Goal: Information Seeking & Learning: Learn about a topic

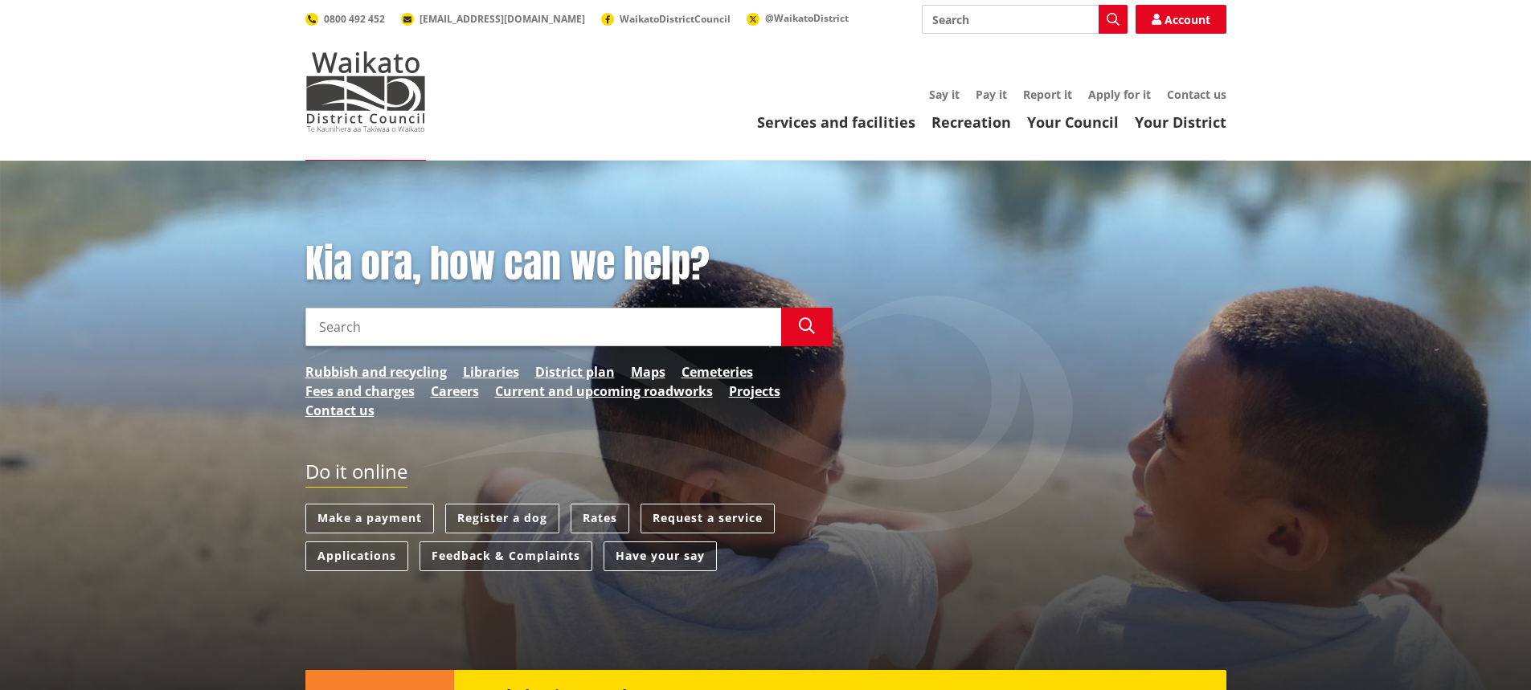
click at [634, 329] on input "Search" at bounding box center [543, 327] width 476 height 39
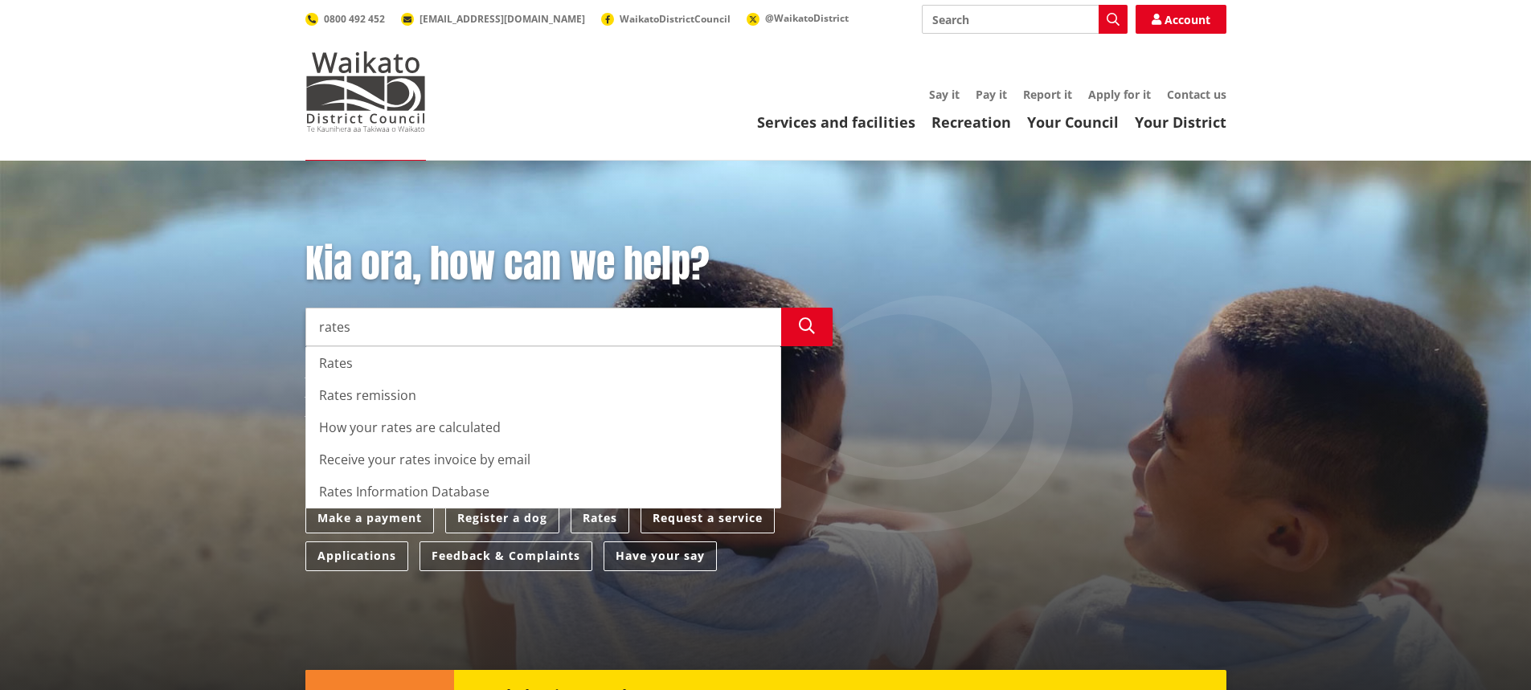
type input "rates"
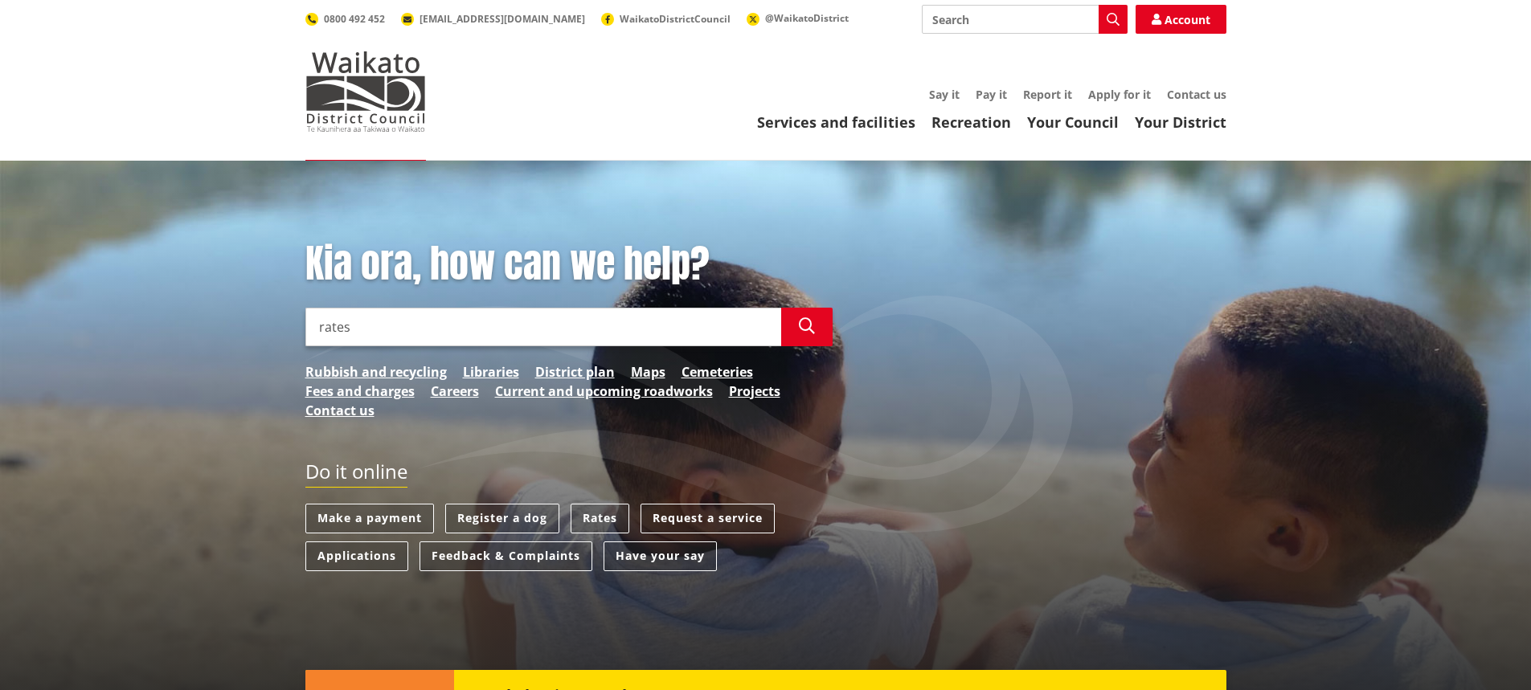
click at [215, 347] on div "Kia ora, how can we help? Search rates Search Rates Rates remission How your ra…" at bounding box center [765, 456] width 1531 height 590
click at [600, 512] on link "Rates" at bounding box center [600, 519] width 59 height 30
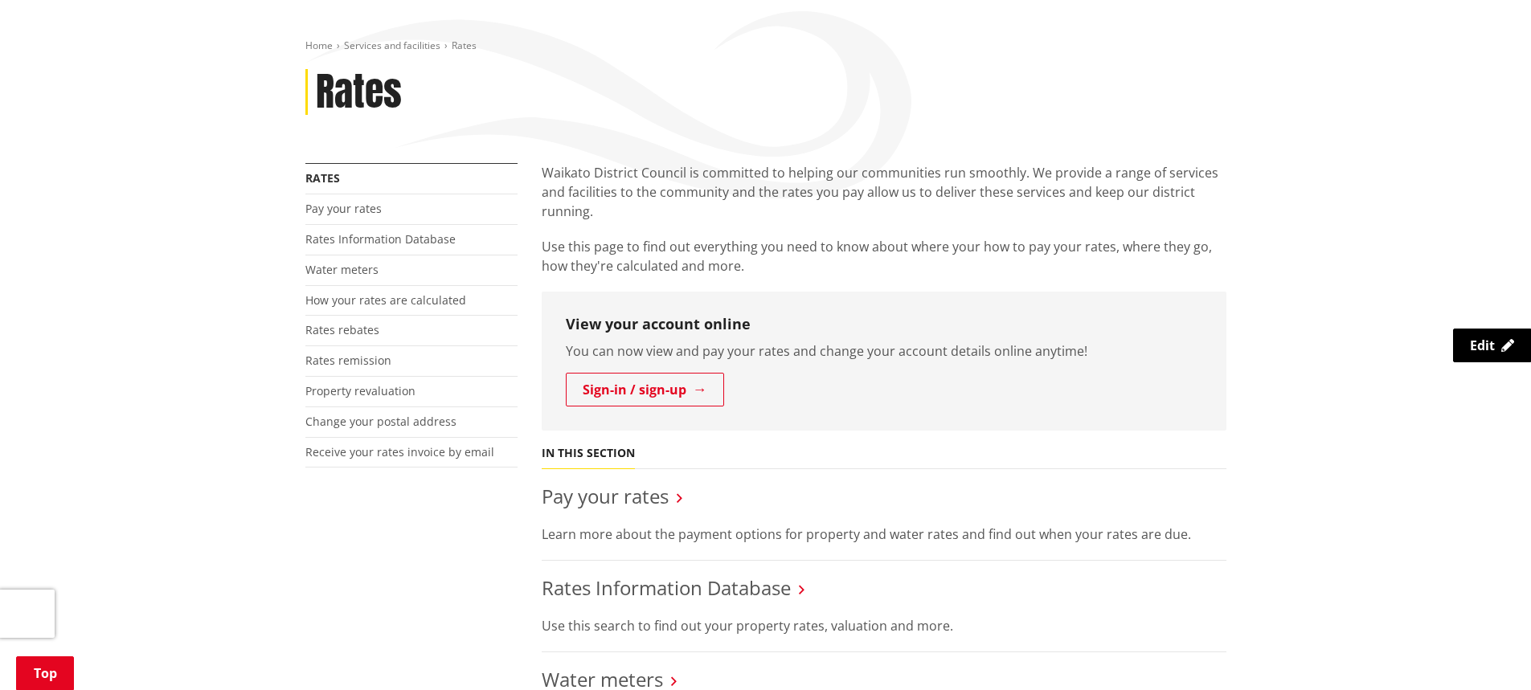
scroll to position [241, 0]
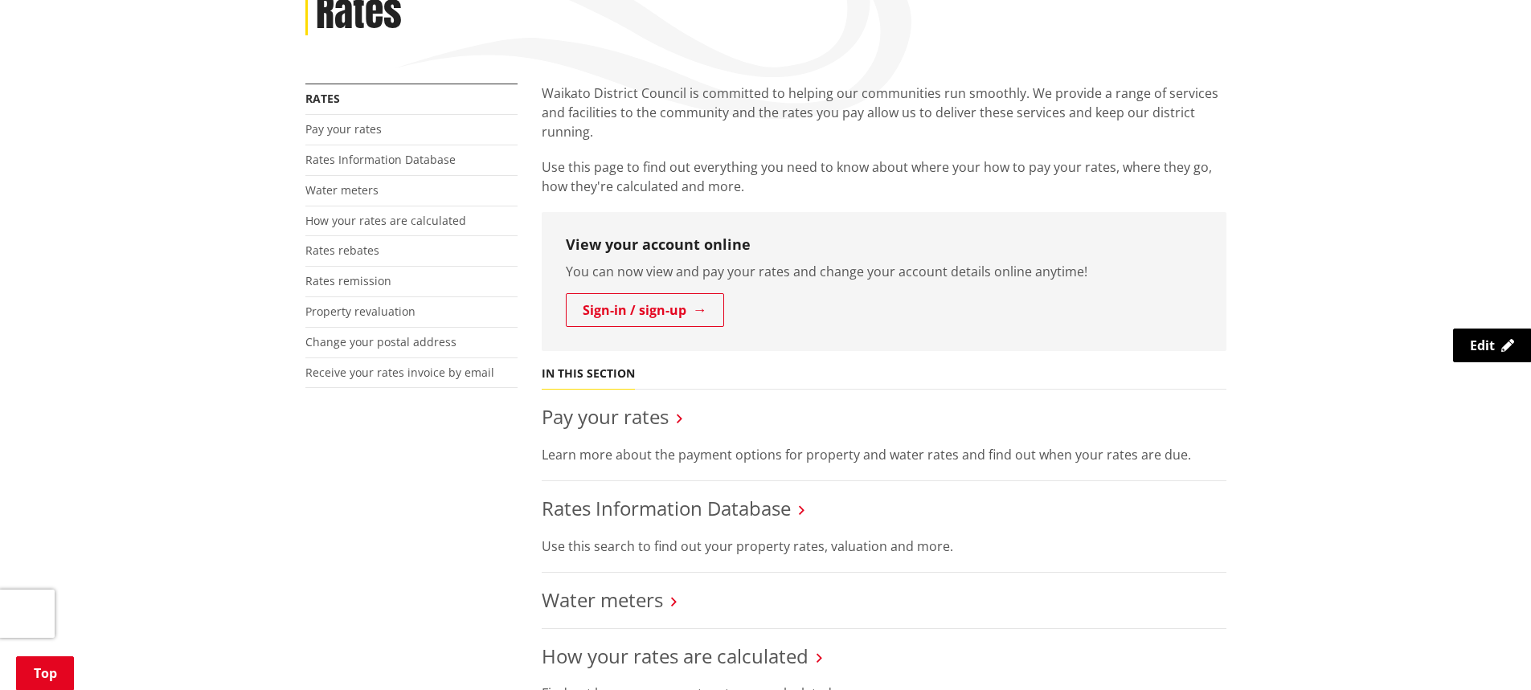
click at [669, 416] on h3 "Pay your rates" at bounding box center [884, 417] width 685 height 23
click at [636, 419] on link "Pay your rates" at bounding box center [605, 416] width 127 height 27
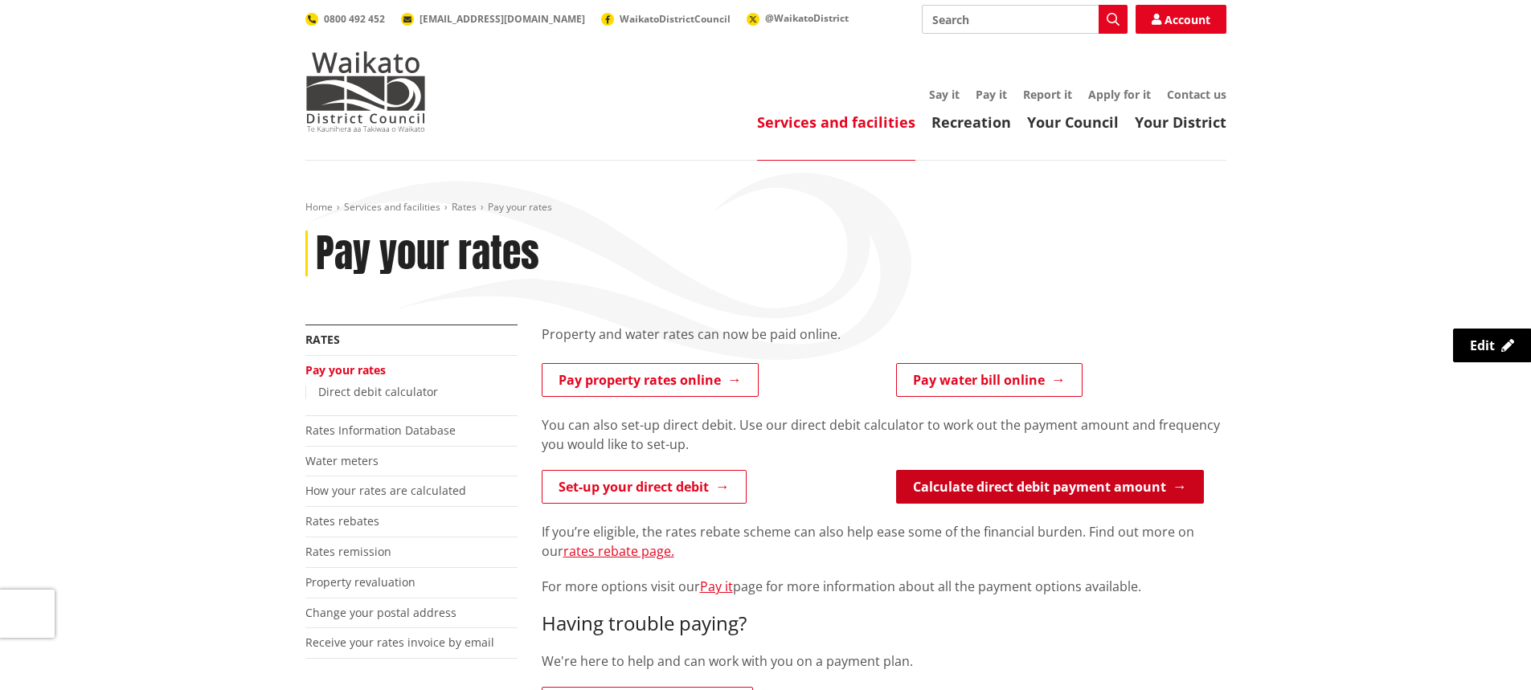
click at [1019, 494] on link "Calculate direct debit payment amount" at bounding box center [1050, 487] width 308 height 34
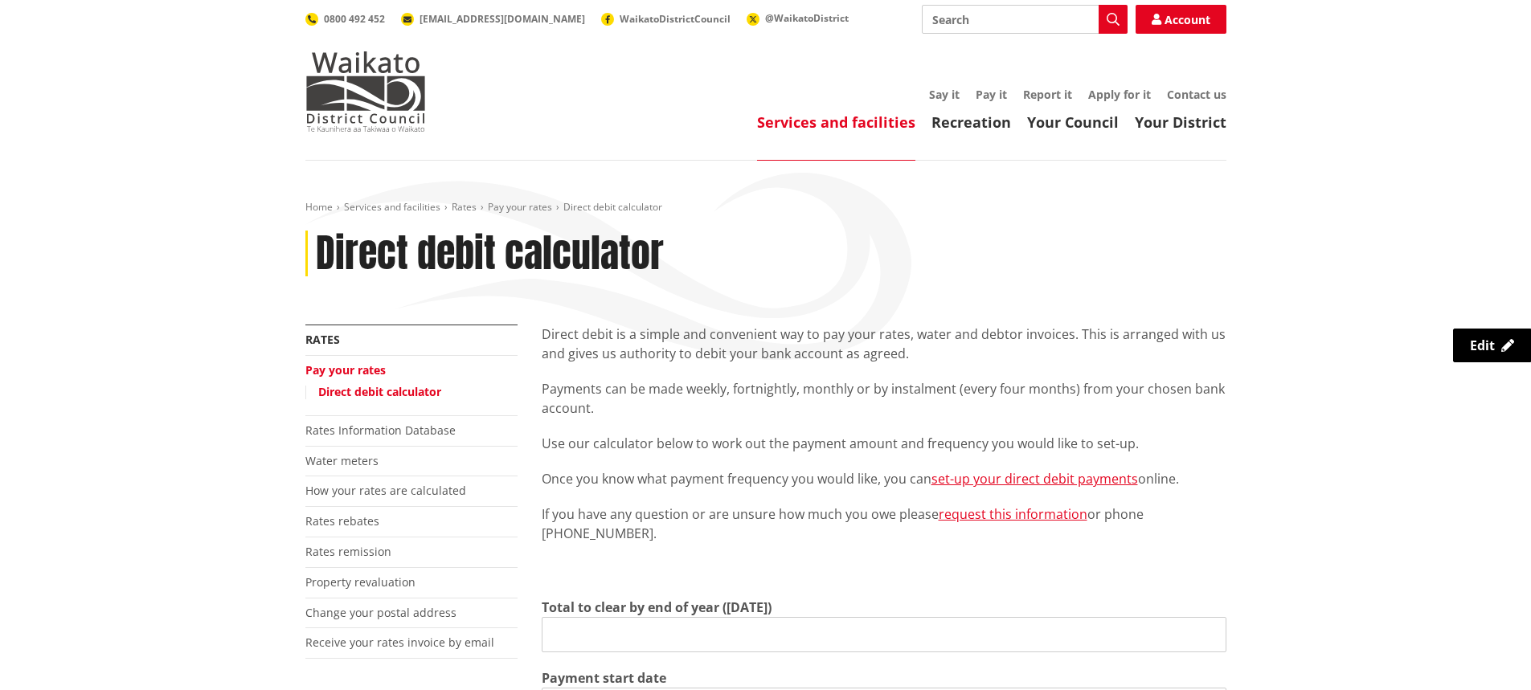
type input "0.00"
type input "2025-10-10"
type input "2026-06-30"
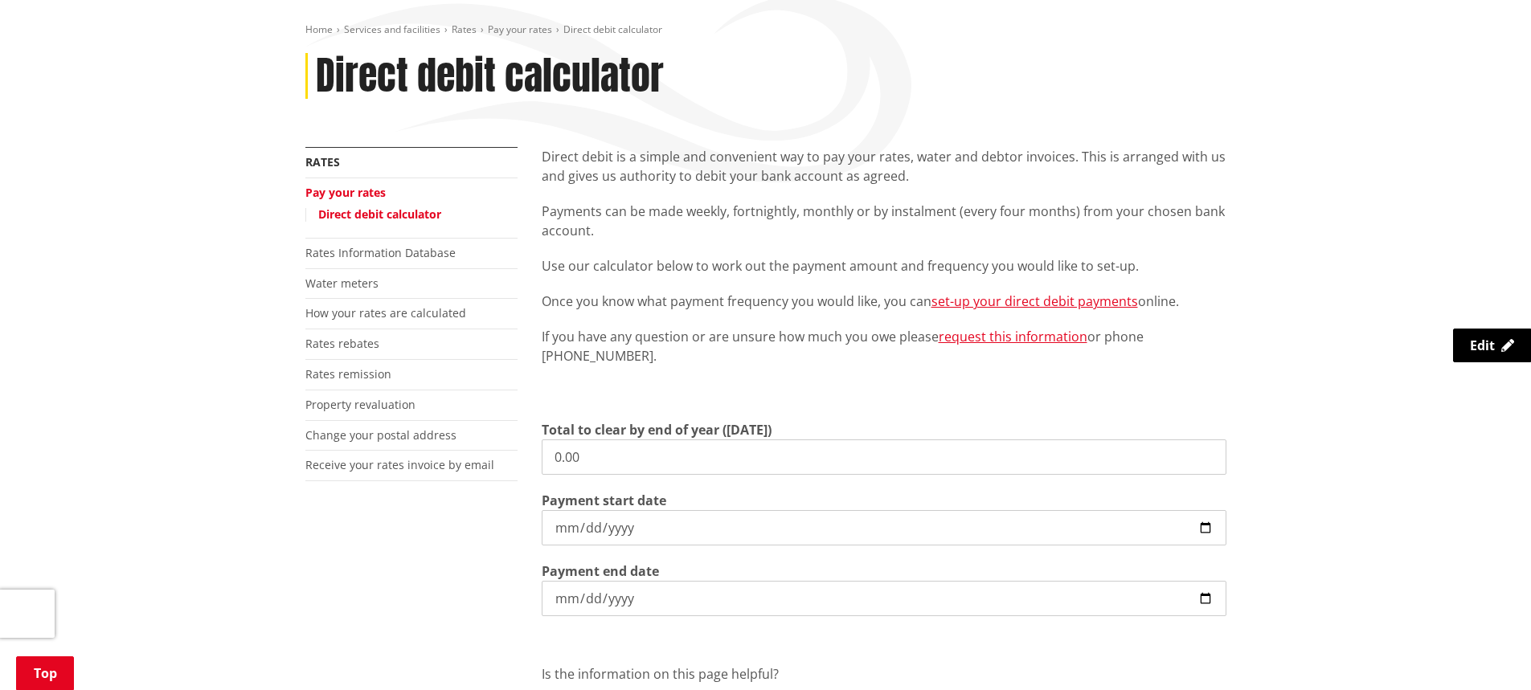
scroll to position [241, 0]
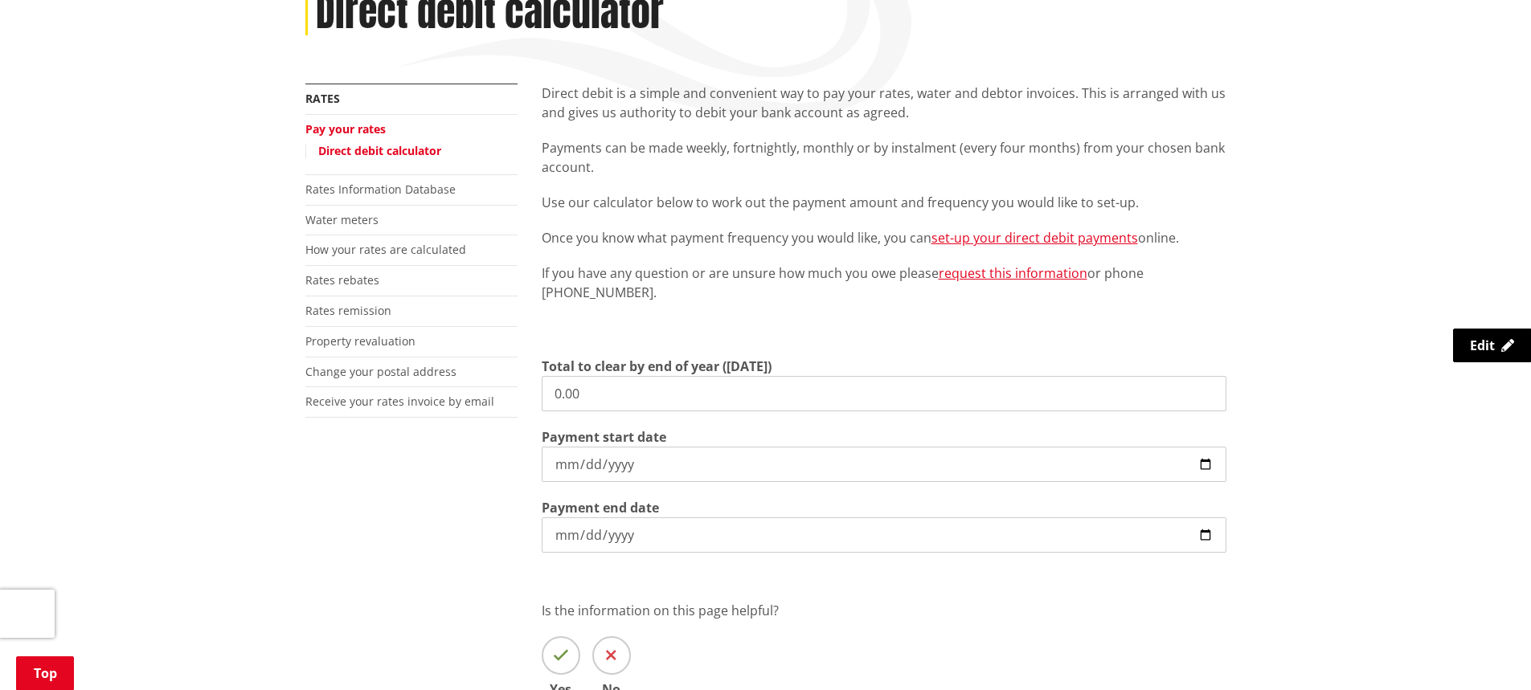
drag, startPoint x: 612, startPoint y: 391, endPoint x: 536, endPoint y: 391, distance: 76.3
click at [536, 391] on div "Direct debit is a simple and convenient way to pay your rates, water and debtor…" at bounding box center [884, 414] width 709 height 661
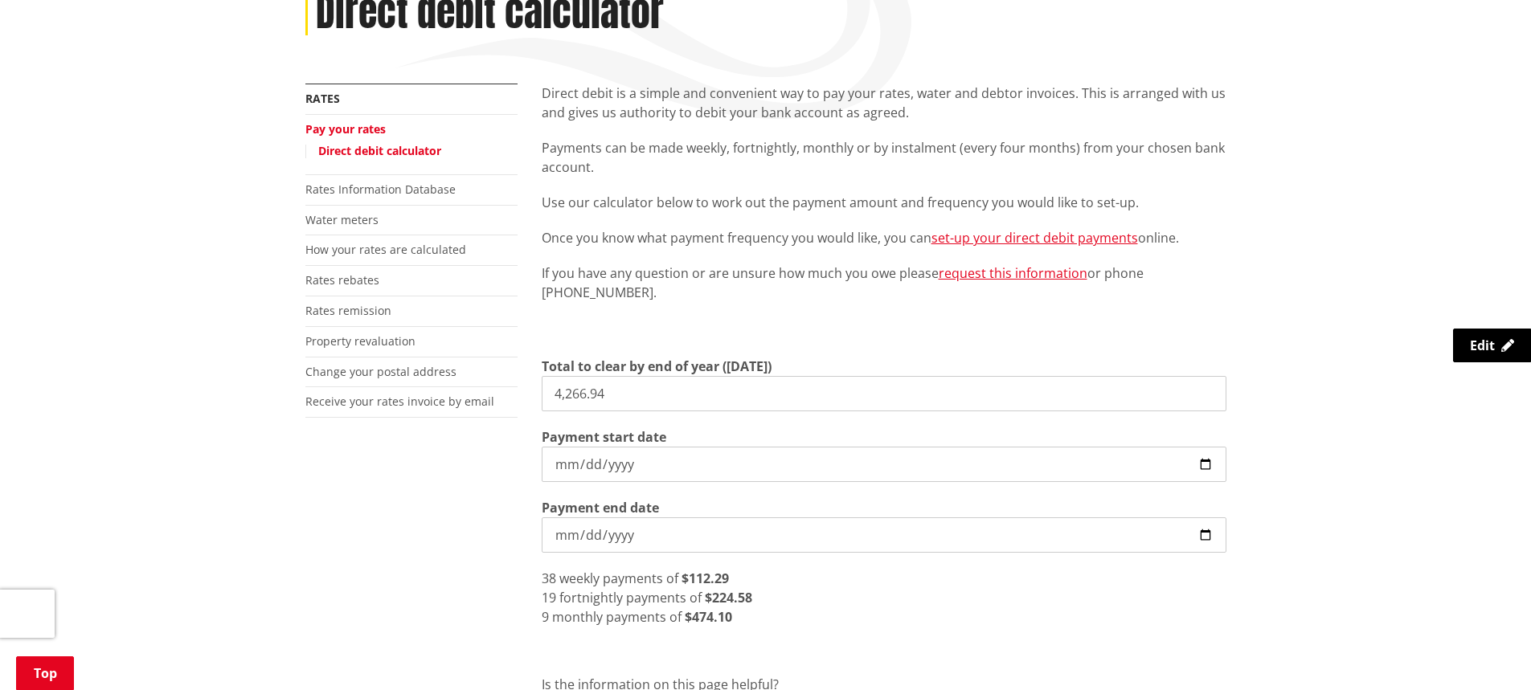
click at [612, 460] on input "2025-10-10" at bounding box center [884, 464] width 685 height 35
click at [681, 465] on input "2025-10-10" at bounding box center [884, 464] width 685 height 35
click at [639, 469] on input "2025-10-10" at bounding box center [884, 464] width 685 height 35
click at [714, 622] on strong "$474.10" at bounding box center [708, 617] width 47 height 18
click at [626, 395] on input "4,266.94" at bounding box center [884, 393] width 685 height 35
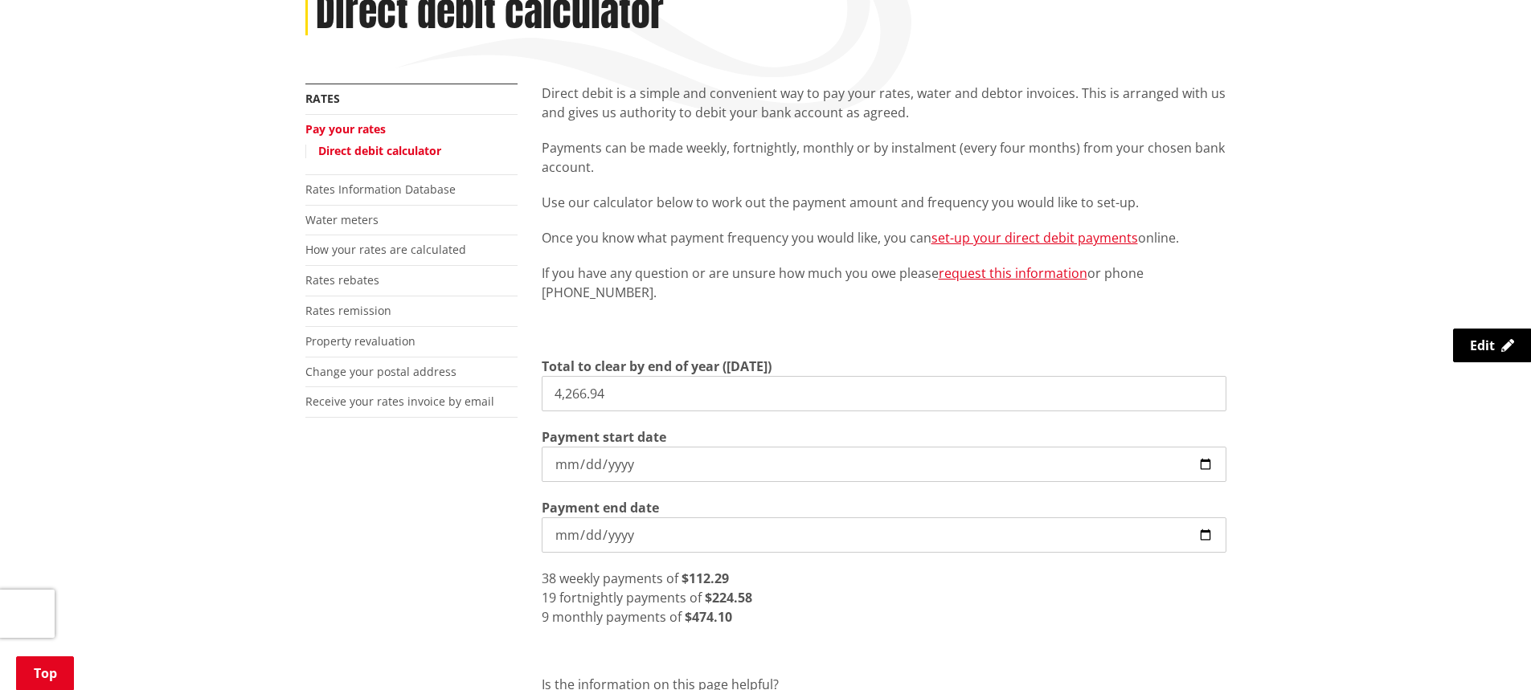
drag, startPoint x: 618, startPoint y: 394, endPoint x: 550, endPoint y: 391, distance: 67.5
click at [550, 391] on input "4,266.94" at bounding box center [884, 393] width 685 height 35
type input "4,693.64"
click at [641, 472] on input "2025-10-10" at bounding box center [884, 464] width 685 height 35
click at [694, 308] on div "Direct debit is a simple and convenient way to pay your rates, water and debtor…" at bounding box center [884, 212] width 685 height 257
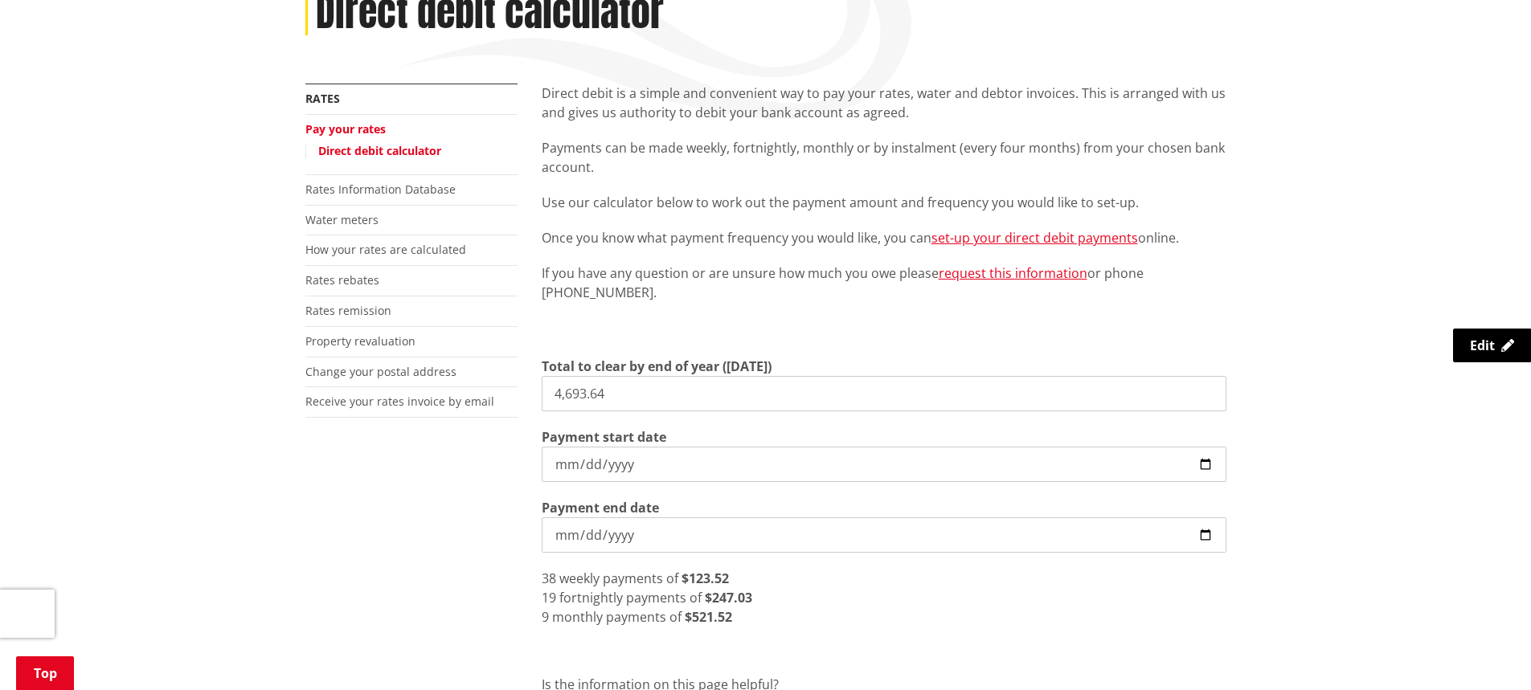
click at [657, 393] on input "4,693.64" at bounding box center [884, 393] width 685 height 35
drag, startPoint x: 661, startPoint y: 395, endPoint x: 542, endPoint y: 399, distance: 119.0
click at [542, 399] on input "4,693.64" at bounding box center [884, 393] width 685 height 35
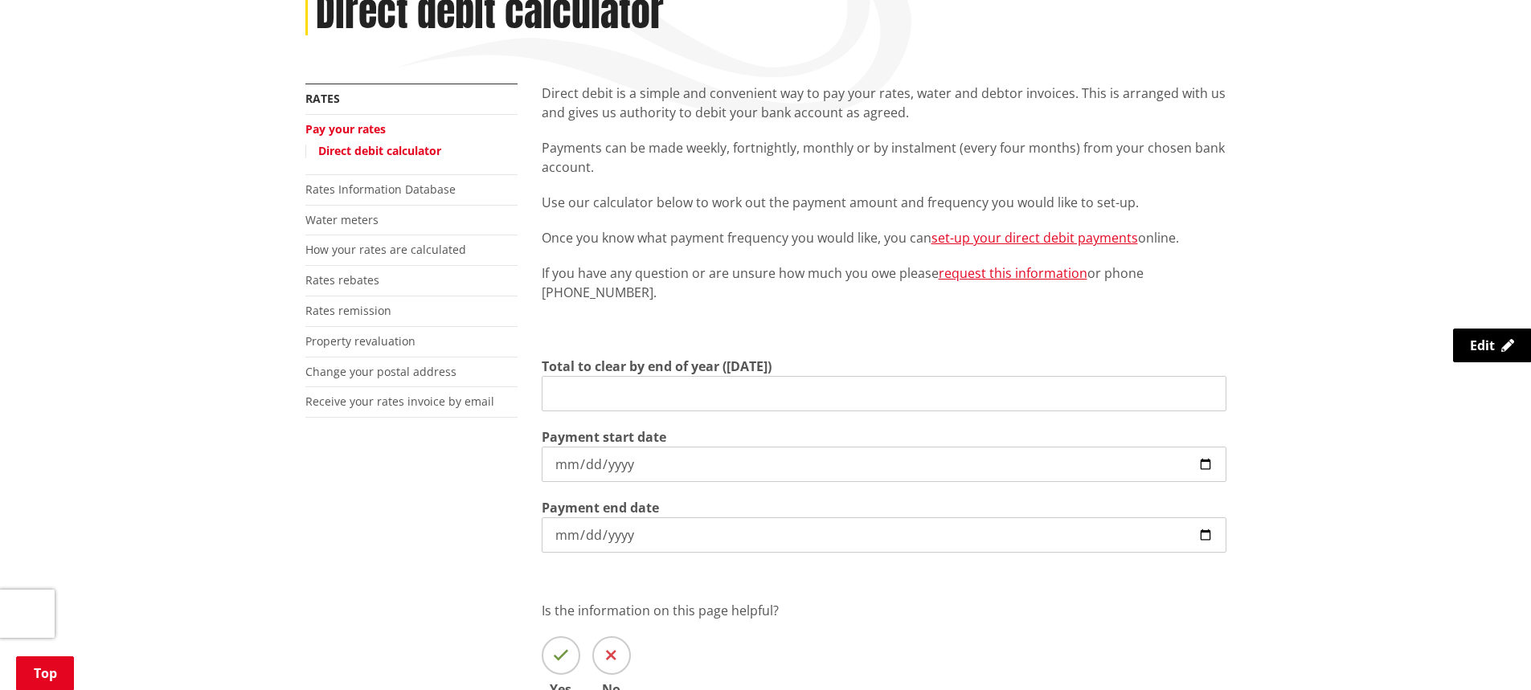
click at [678, 399] on input "Total to clear by end of year (30 June)" at bounding box center [884, 393] width 685 height 35
type input "4,266.94"
click at [695, 463] on input "2025-10-10" at bounding box center [884, 464] width 685 height 35
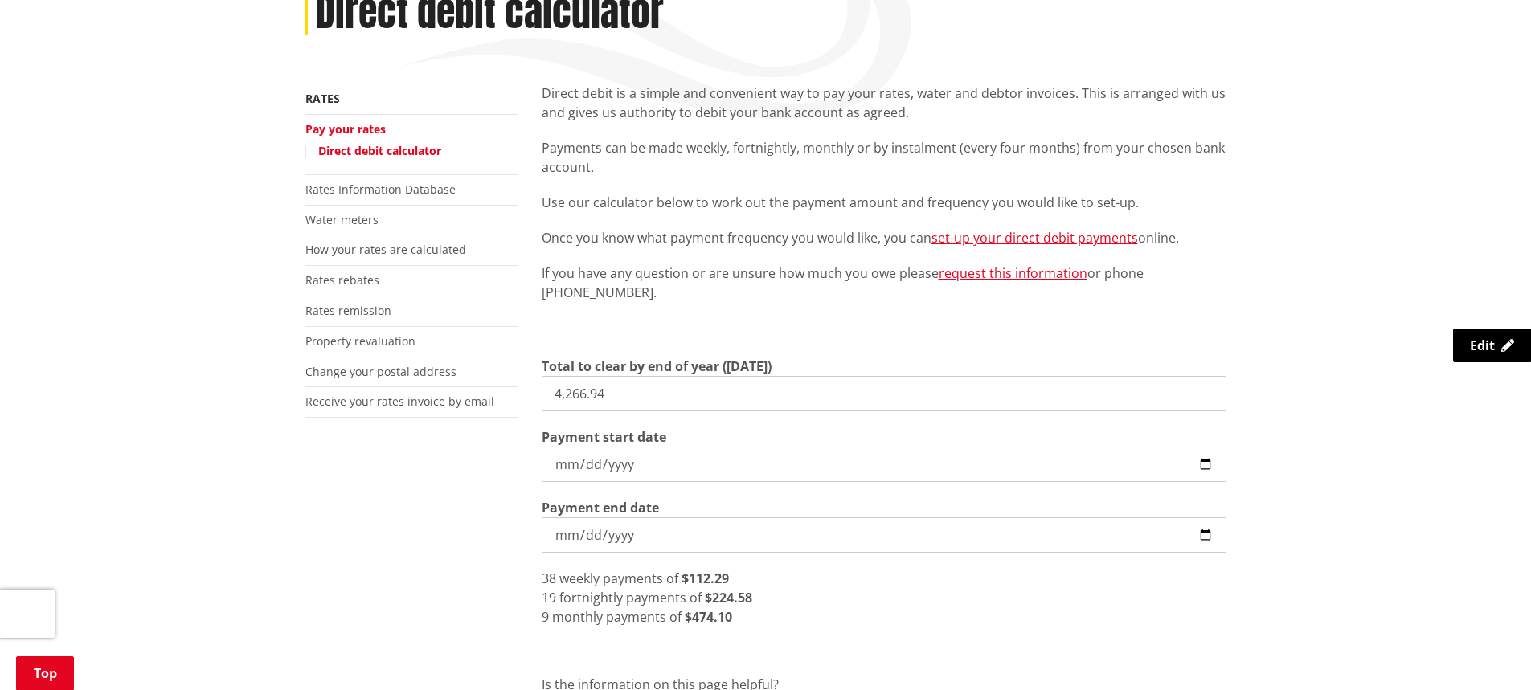
click at [477, 497] on div "More from this section Rates Pay your rates Direct debit calculator Rates Infor…" at bounding box center [765, 451] width 945 height 734
click at [650, 463] on input "2025-10-10" at bounding box center [884, 464] width 685 height 35
click at [487, 490] on div "More from this section Rates Pay your rates Direct debit calculator Rates Infor…" at bounding box center [765, 451] width 945 height 734
click at [672, 393] on input "4,266.94" at bounding box center [884, 393] width 685 height 35
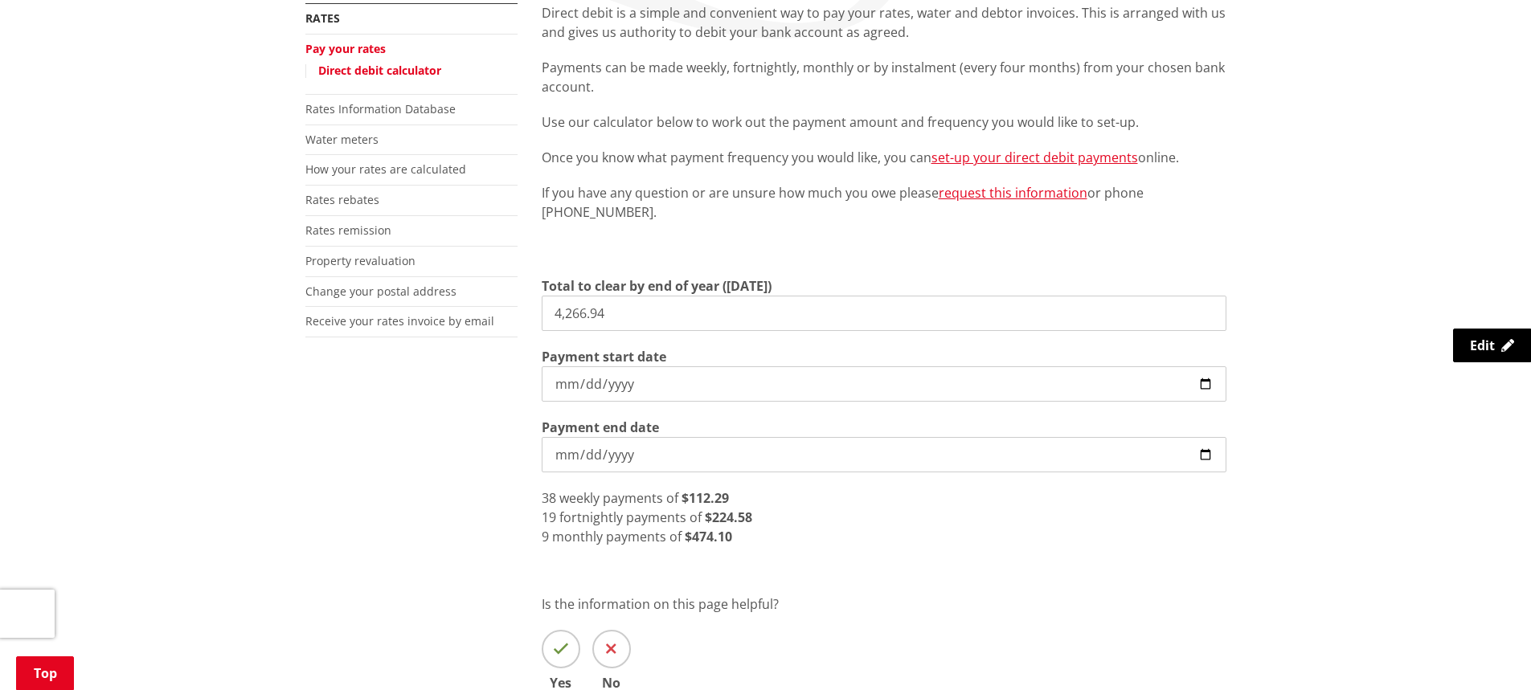
click at [766, 534] on div "9 monthly payments of $474.10" at bounding box center [884, 536] width 685 height 19
click at [677, 458] on input "2026-06-30" at bounding box center [884, 454] width 685 height 35
click at [744, 539] on div "9 monthly payments of $474.10" at bounding box center [884, 536] width 685 height 19
click at [477, 473] on div "More from this section Rates Pay your rates Direct debit calculator Rates Infor…" at bounding box center [765, 370] width 945 height 734
click at [714, 539] on strong "$474.10" at bounding box center [708, 537] width 47 height 18
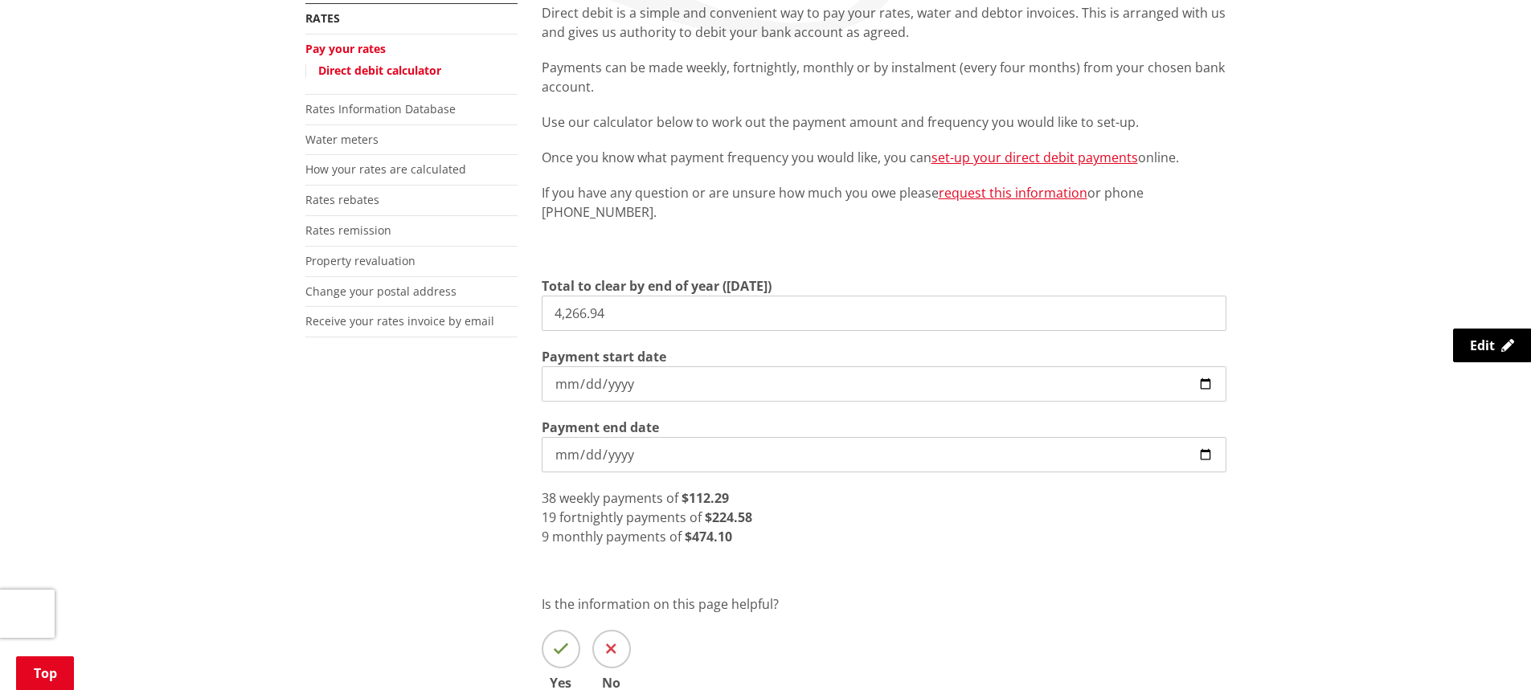
click at [732, 538] on div "9 monthly payments of $474.10" at bounding box center [884, 536] width 685 height 19
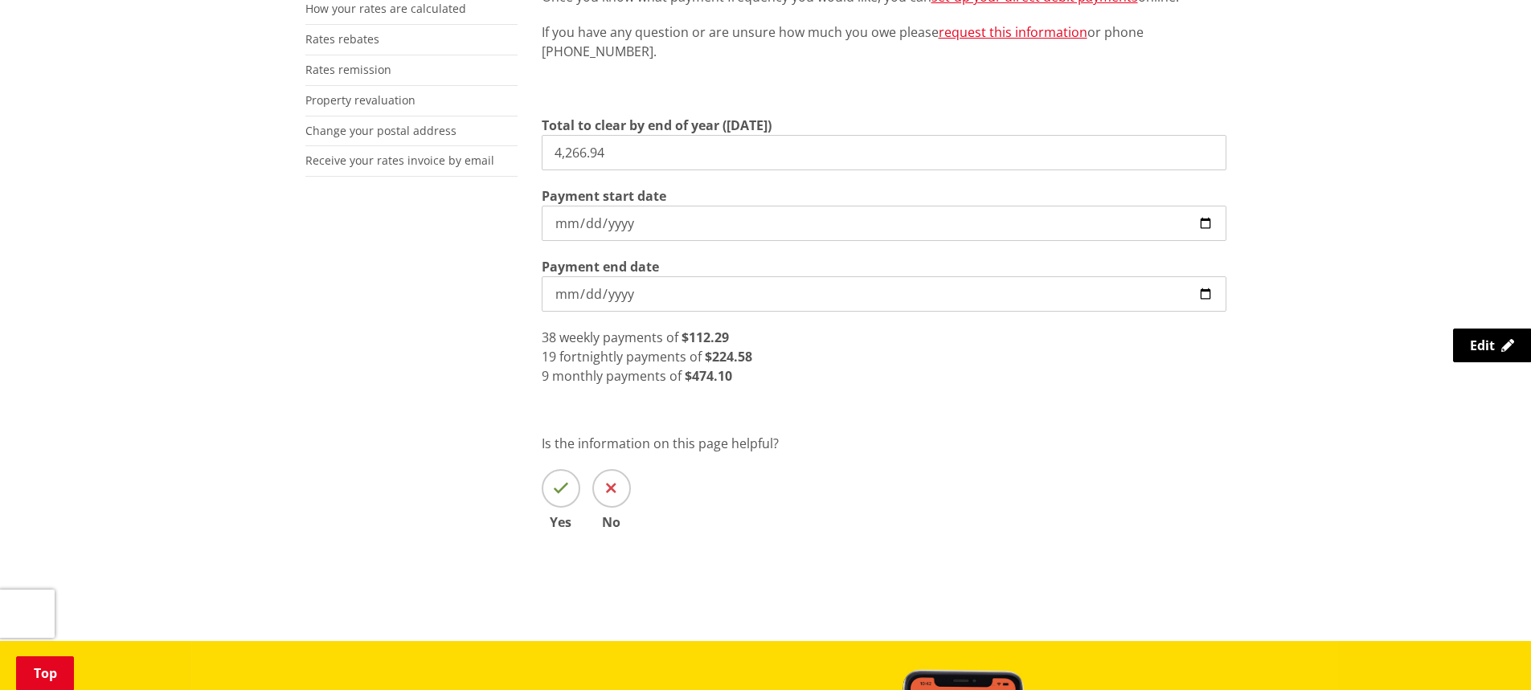
scroll to position [402, 0]
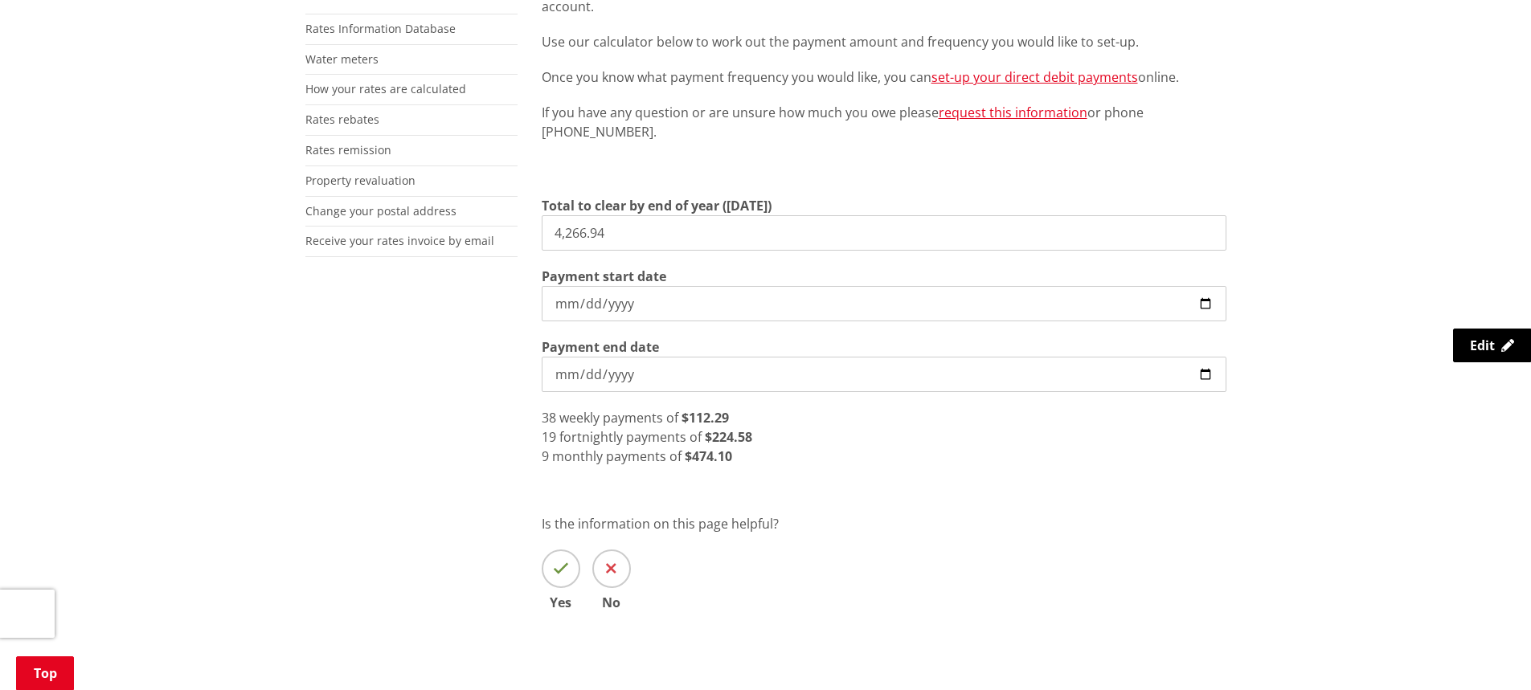
click at [488, 456] on div "More from this section Rates Pay your rates Direct debit calculator Rates Infor…" at bounding box center [765, 290] width 945 height 734
click at [767, 461] on div "9 monthly payments of $474.10" at bounding box center [884, 456] width 685 height 19
click at [741, 456] on div "9 monthly payments of $474.10" at bounding box center [884, 456] width 685 height 19
click at [740, 458] on div "9 monthly payments of $474.10" at bounding box center [884, 456] width 685 height 19
click at [507, 464] on div "More from this section Rates Pay your rates Direct debit calculator Rates Infor…" at bounding box center [765, 290] width 945 height 734
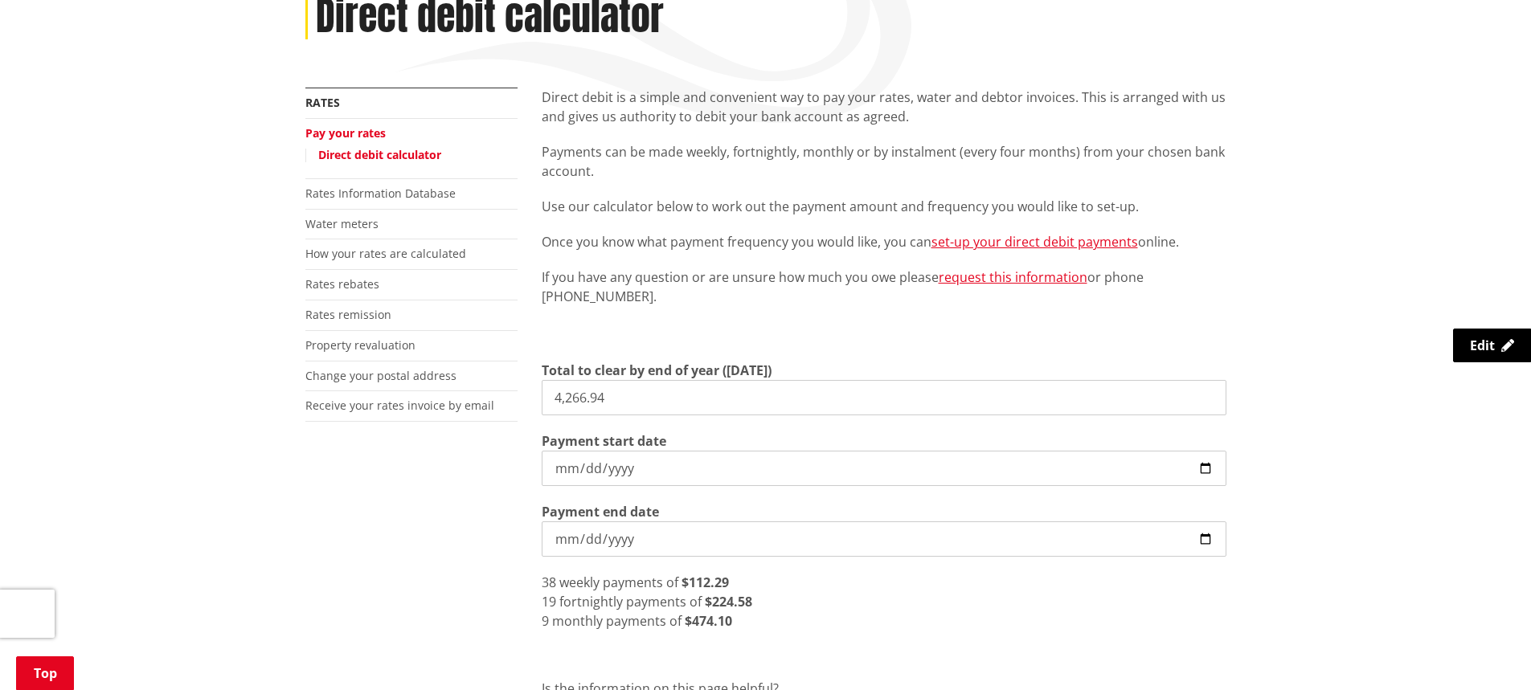
scroll to position [0, 0]
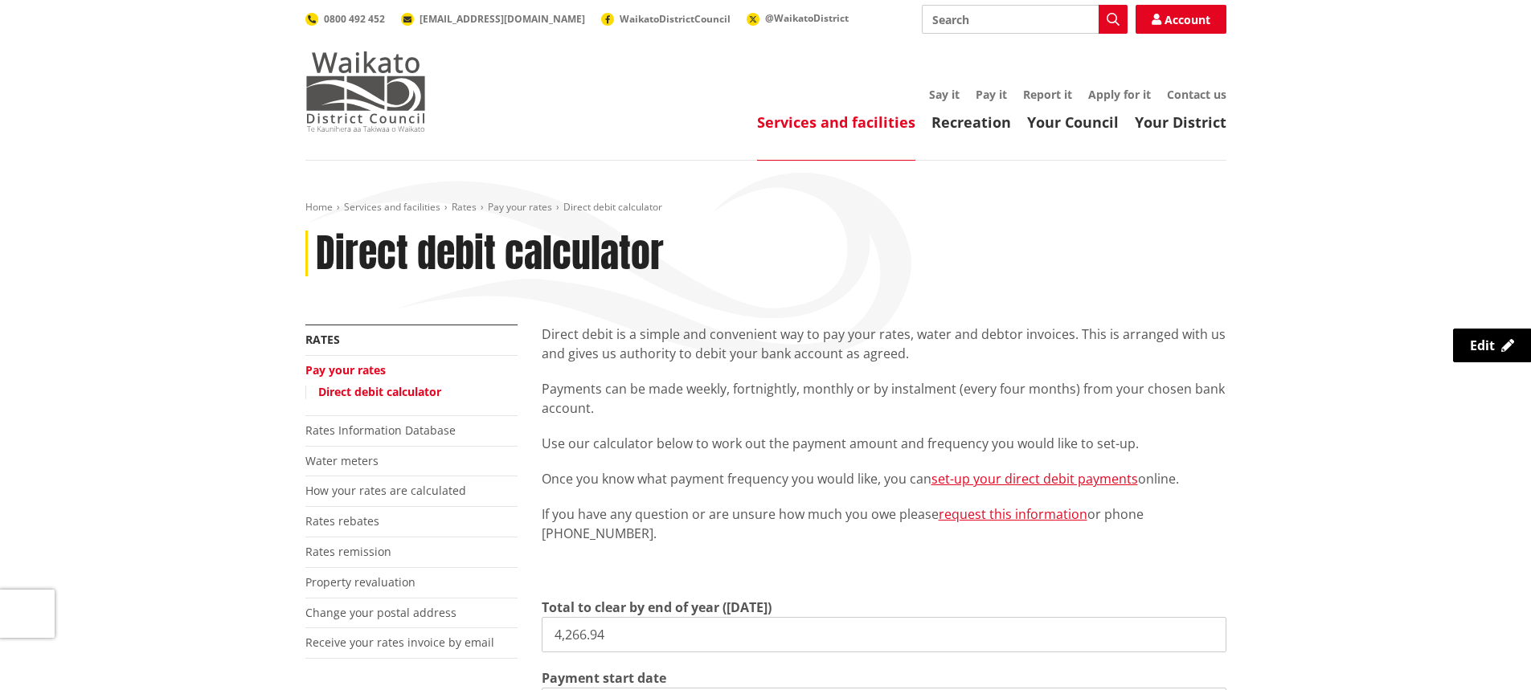
click at [391, 90] on img at bounding box center [365, 91] width 121 height 80
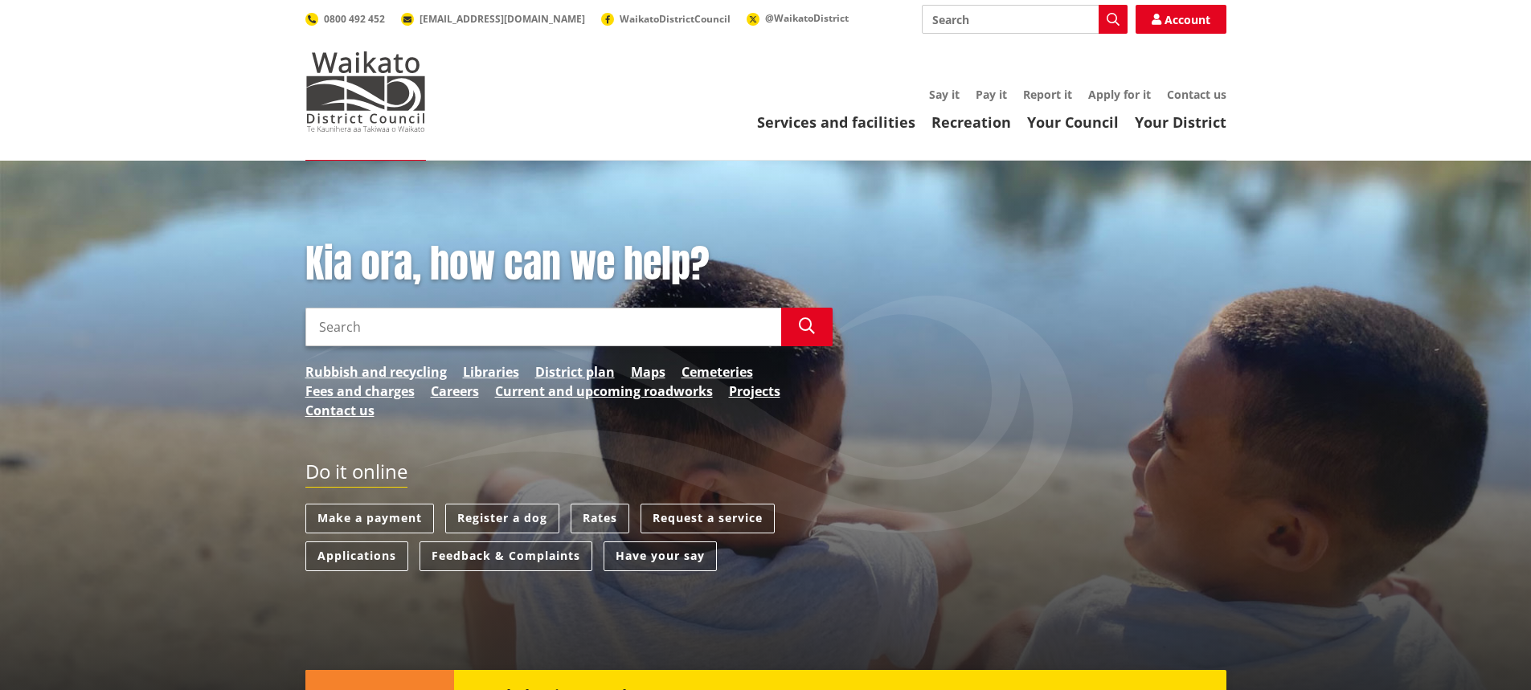
drag, startPoint x: 599, startPoint y: 327, endPoint x: 612, endPoint y: 330, distance: 14.0
click at [604, 329] on input "Search" at bounding box center [543, 327] width 476 height 39
click at [480, 331] on input "property information" at bounding box center [543, 327] width 476 height 39
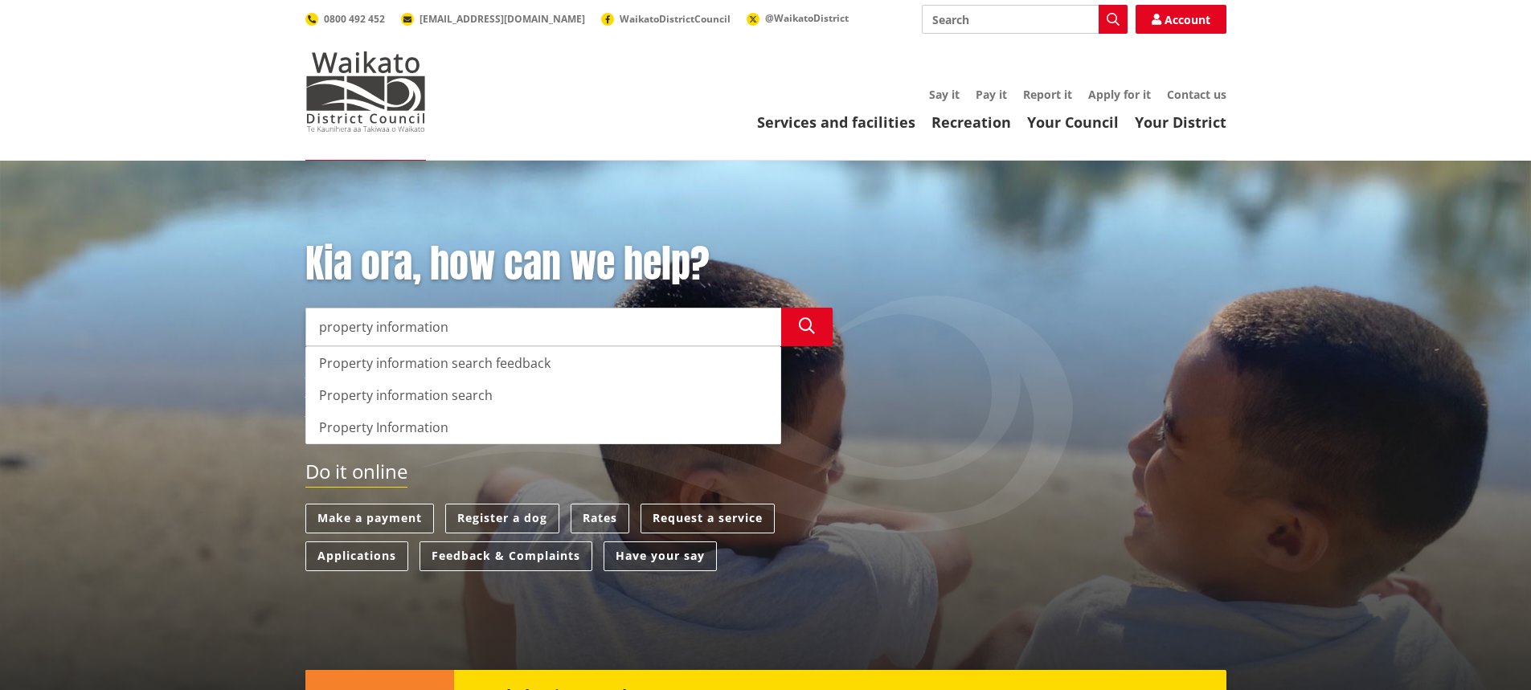
click at [464, 391] on div "Property information search" at bounding box center [543, 395] width 474 height 32
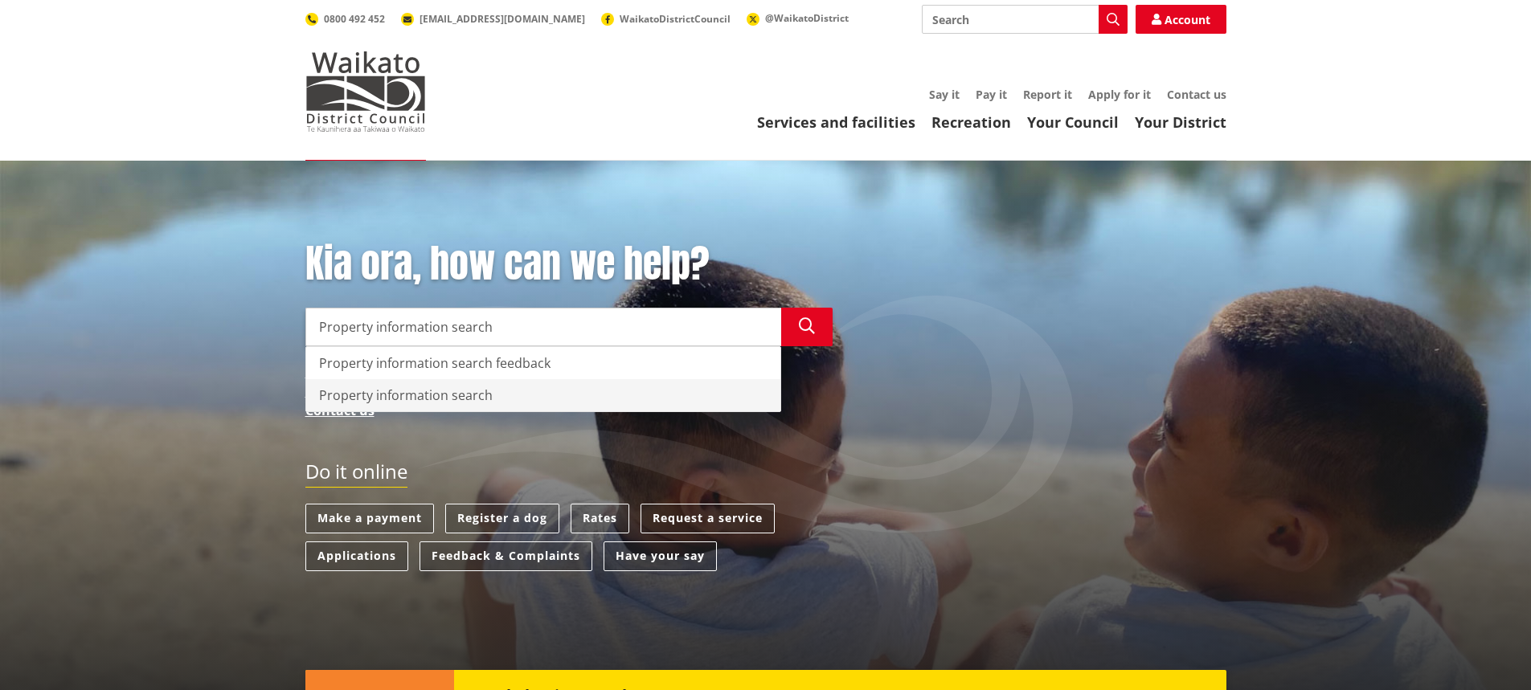
click at [464, 398] on div "Property information search" at bounding box center [543, 395] width 474 height 32
type input "Property information search"
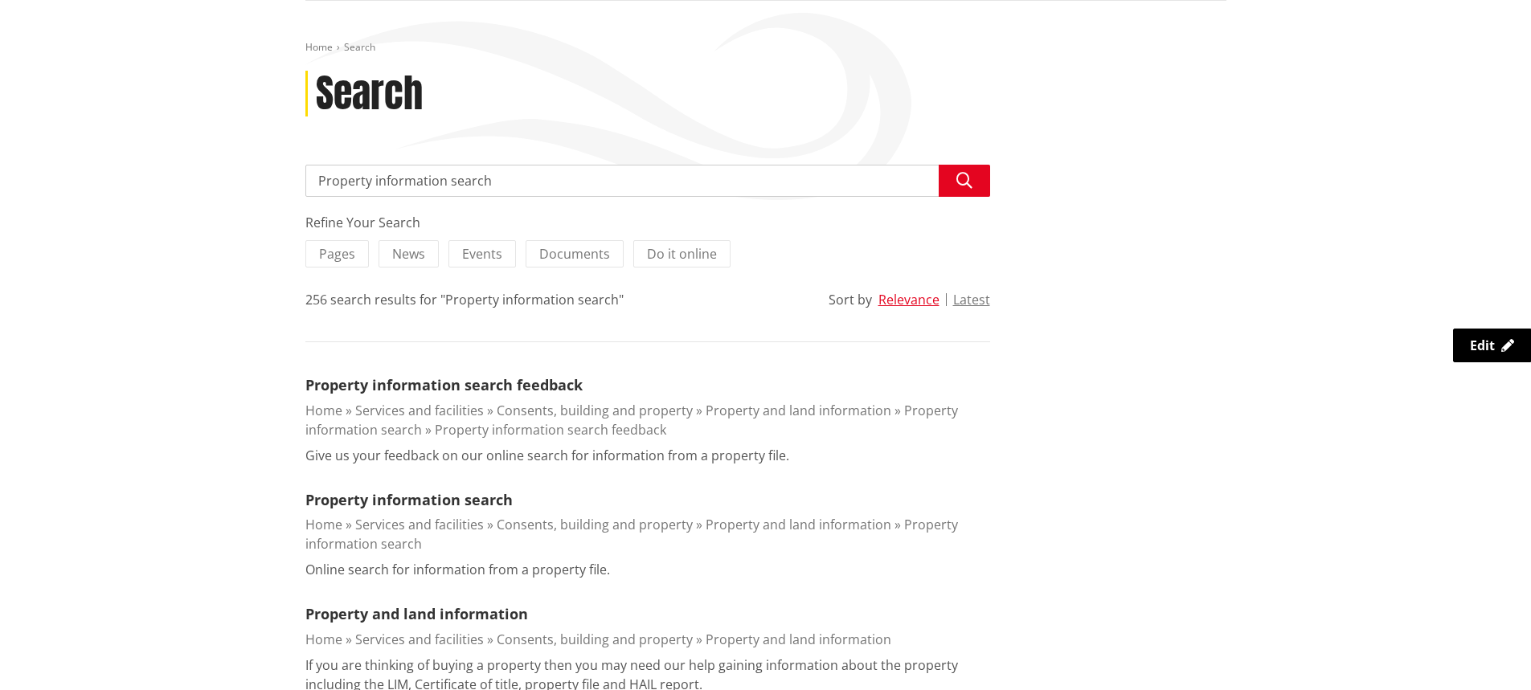
scroll to position [161, 0]
click at [483, 506] on link "Property information search" at bounding box center [408, 498] width 207 height 19
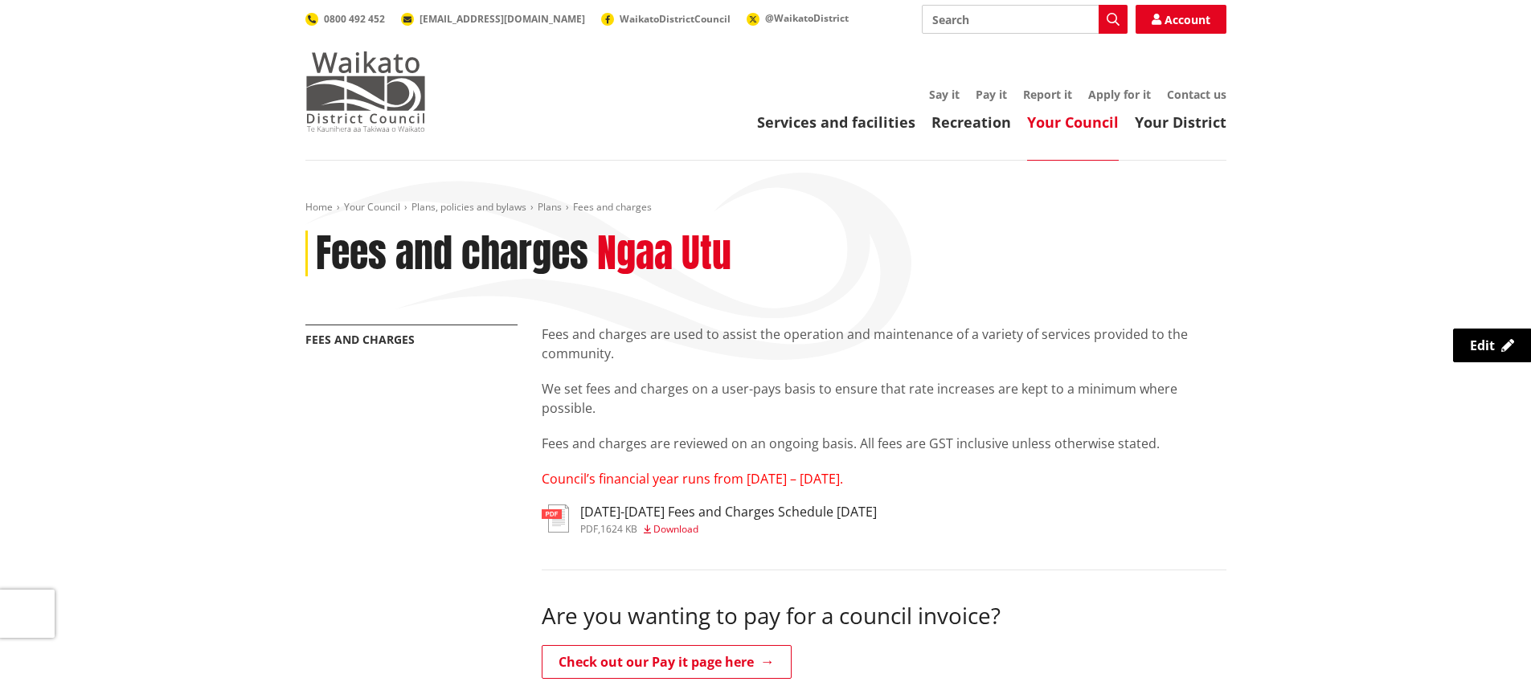
click at [383, 96] on img at bounding box center [365, 91] width 121 height 80
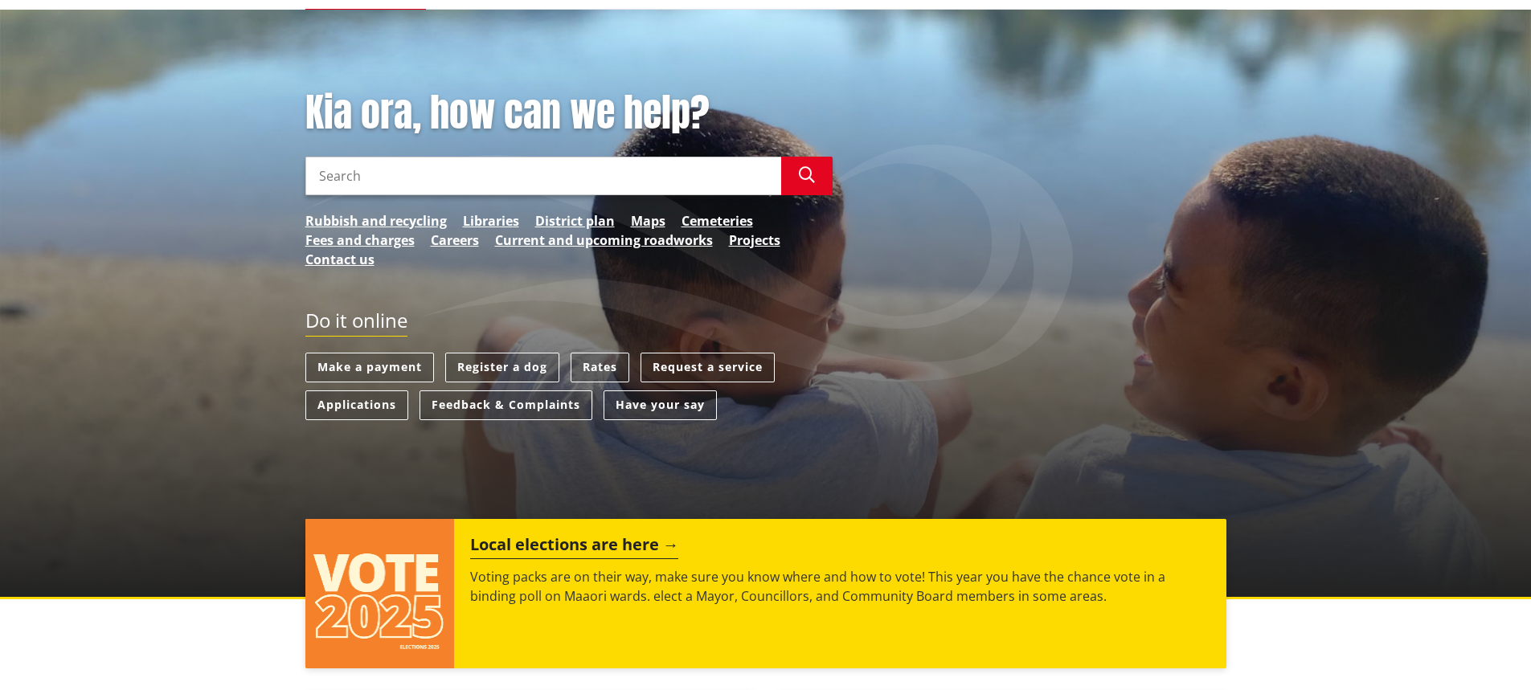
scroll to position [161, 0]
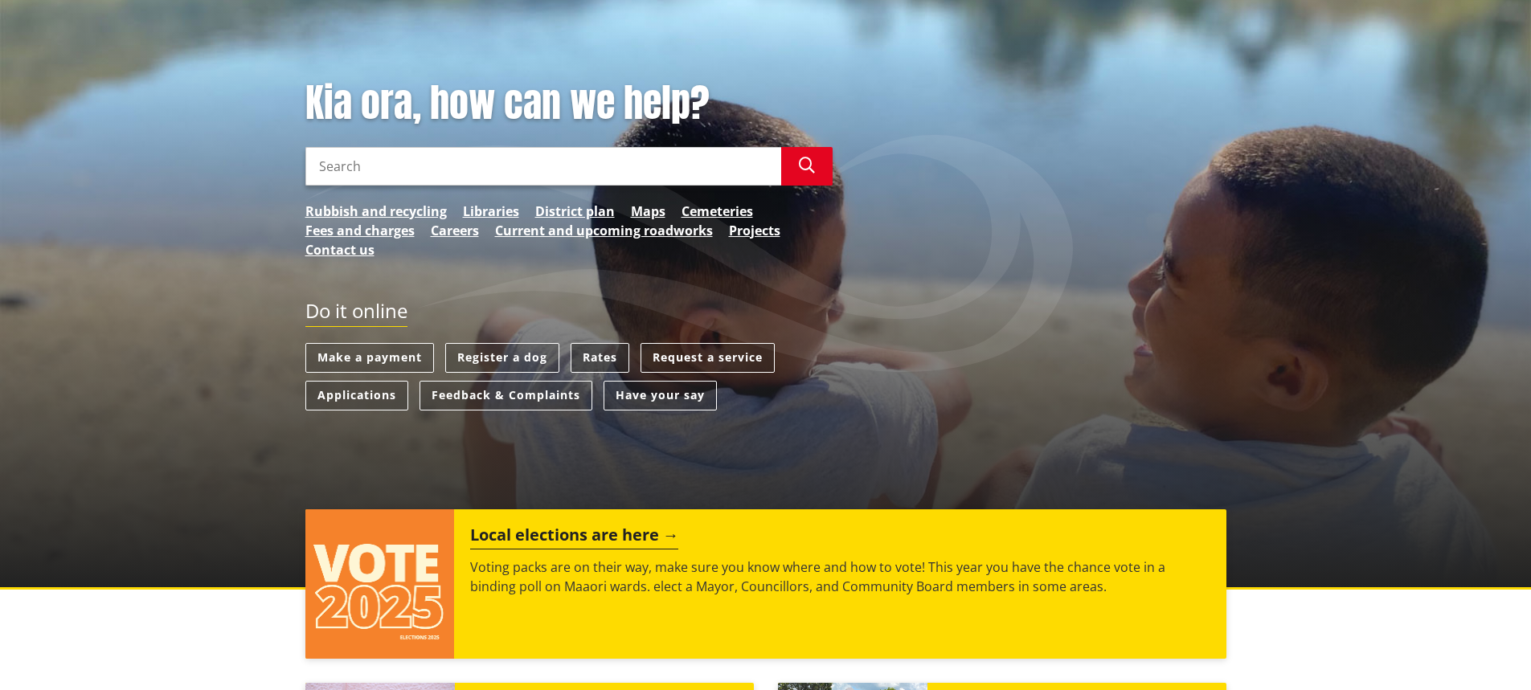
click at [597, 358] on link "Rates" at bounding box center [600, 358] width 59 height 30
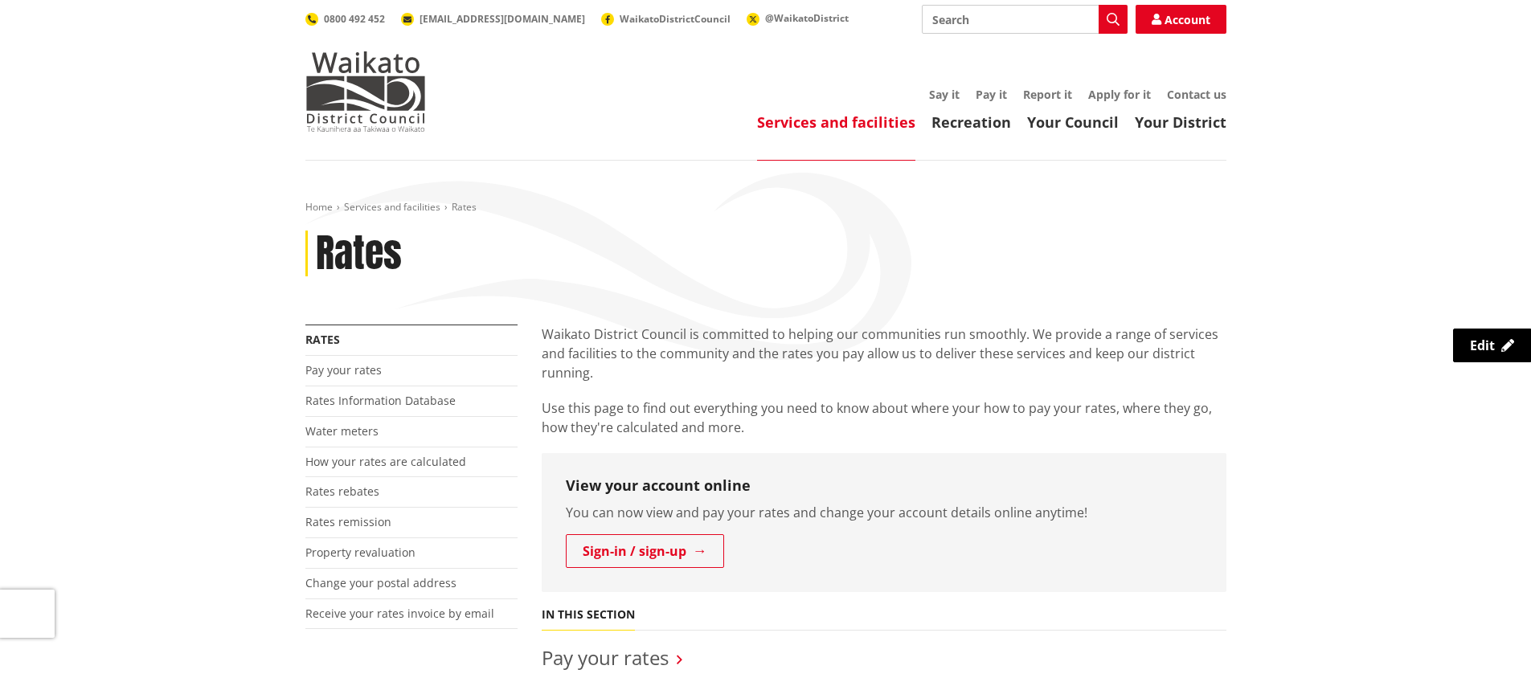
scroll to position [321, 0]
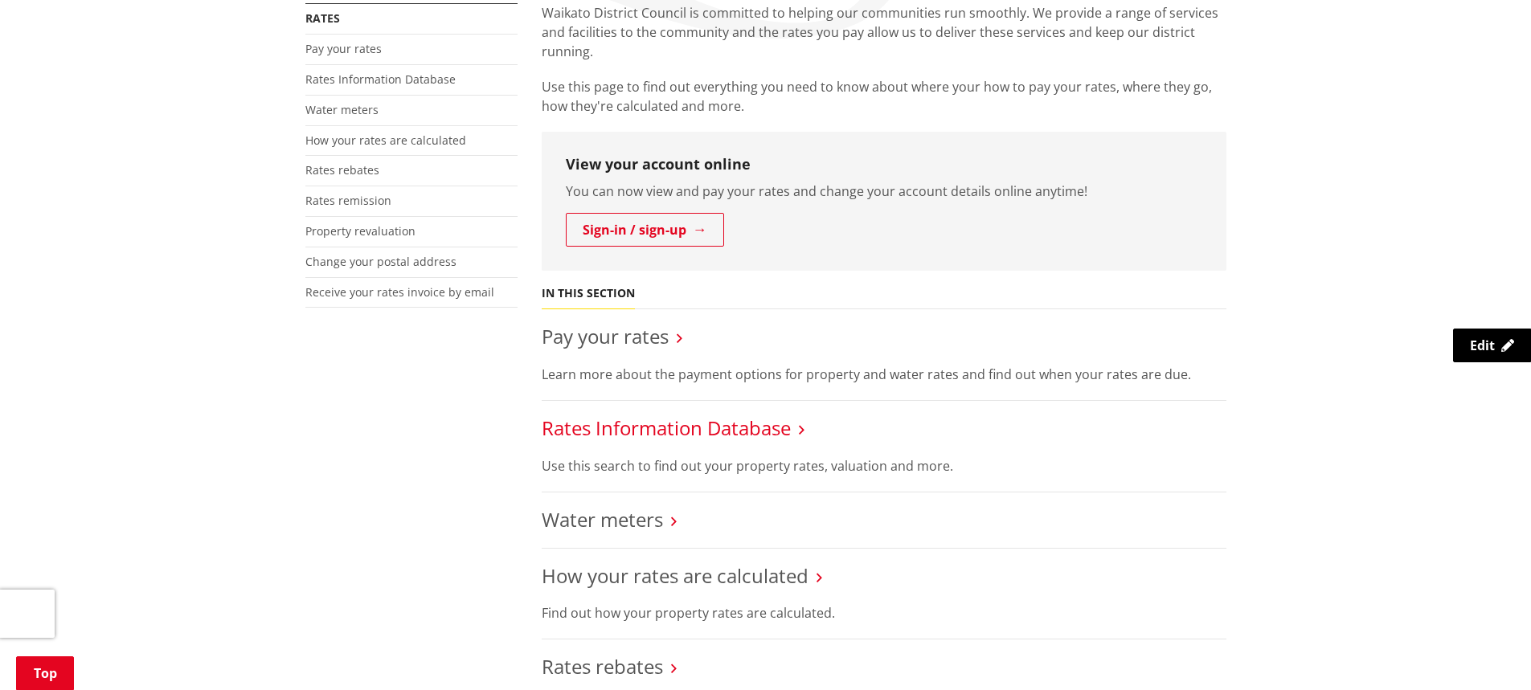
click at [732, 429] on link "Rates Information Database" at bounding box center [666, 428] width 249 height 27
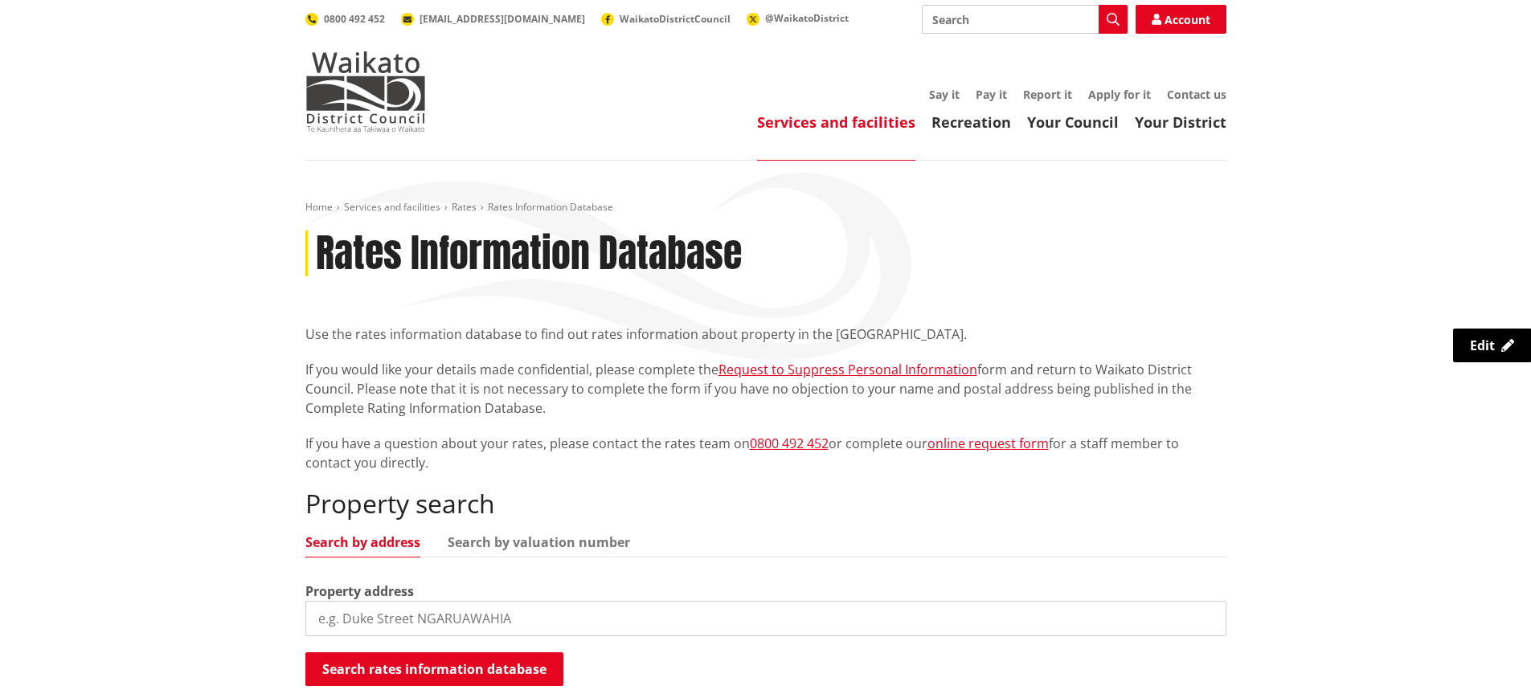
scroll to position [321, 0]
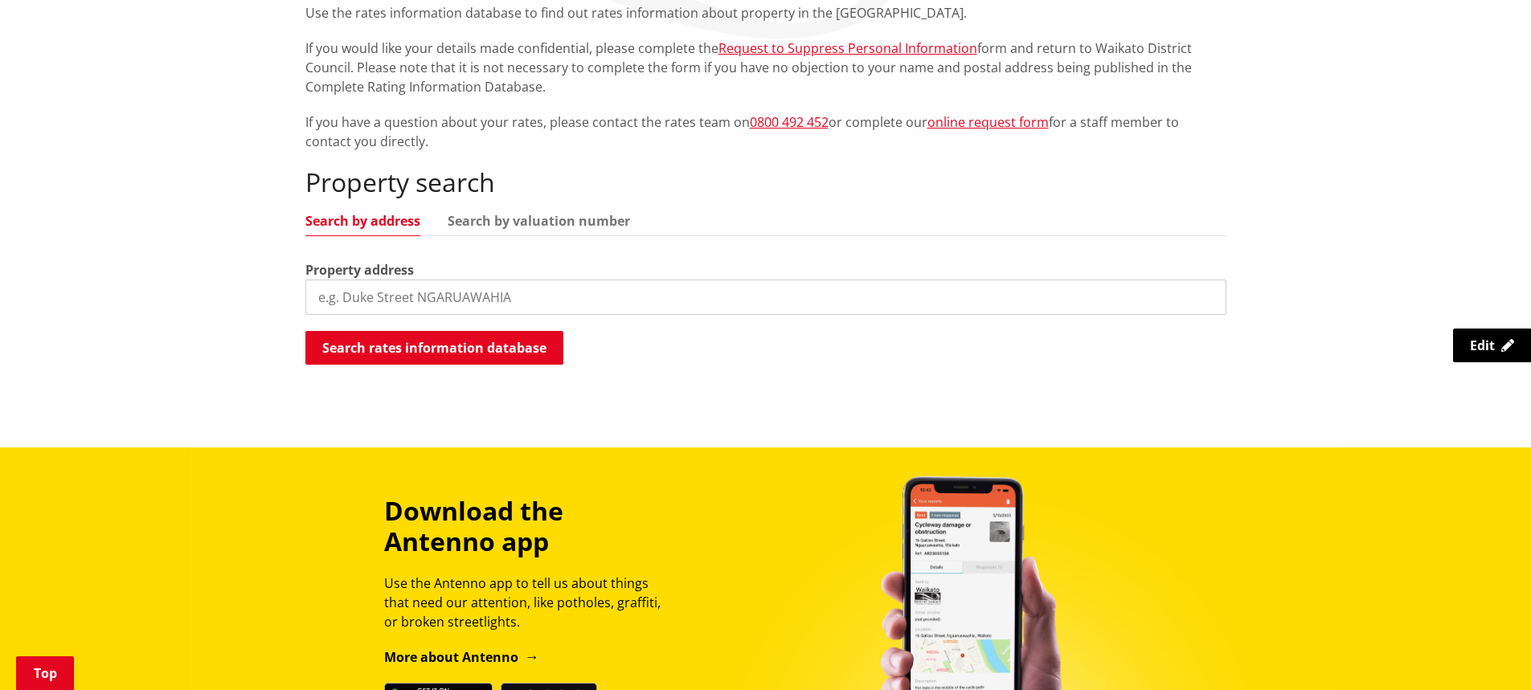
click at [424, 292] on input "search" at bounding box center [765, 297] width 921 height 35
type input "5 clen"
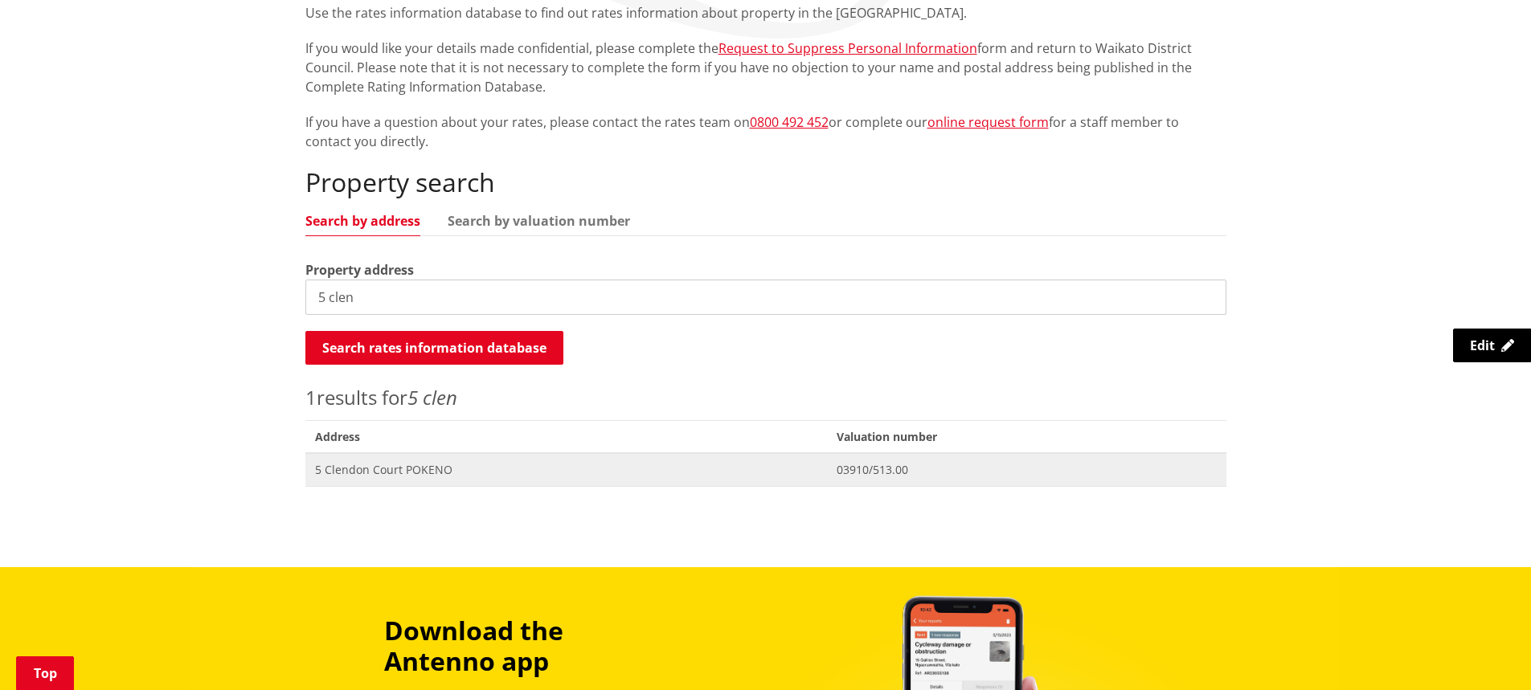
click at [440, 473] on span "5 Clendon Court POKENO" at bounding box center [566, 470] width 503 height 16
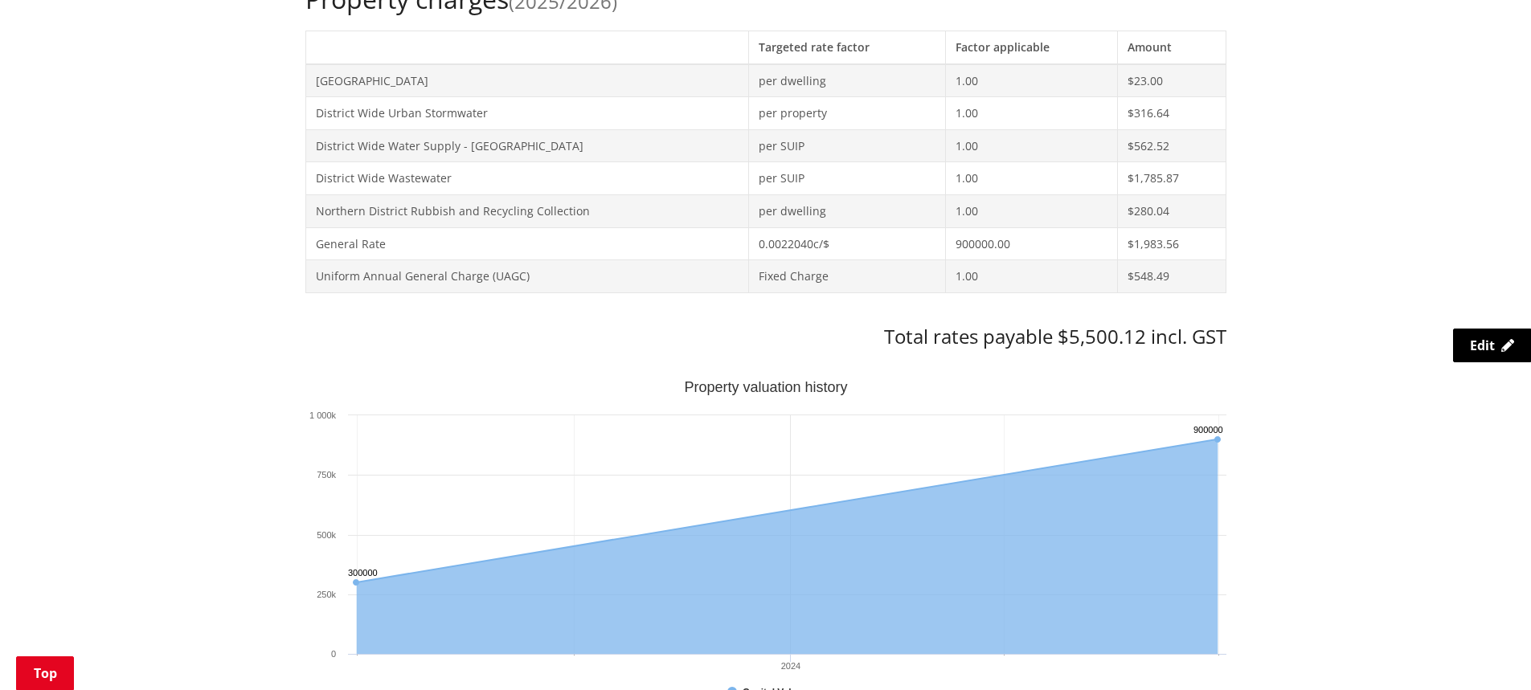
scroll to position [964, 0]
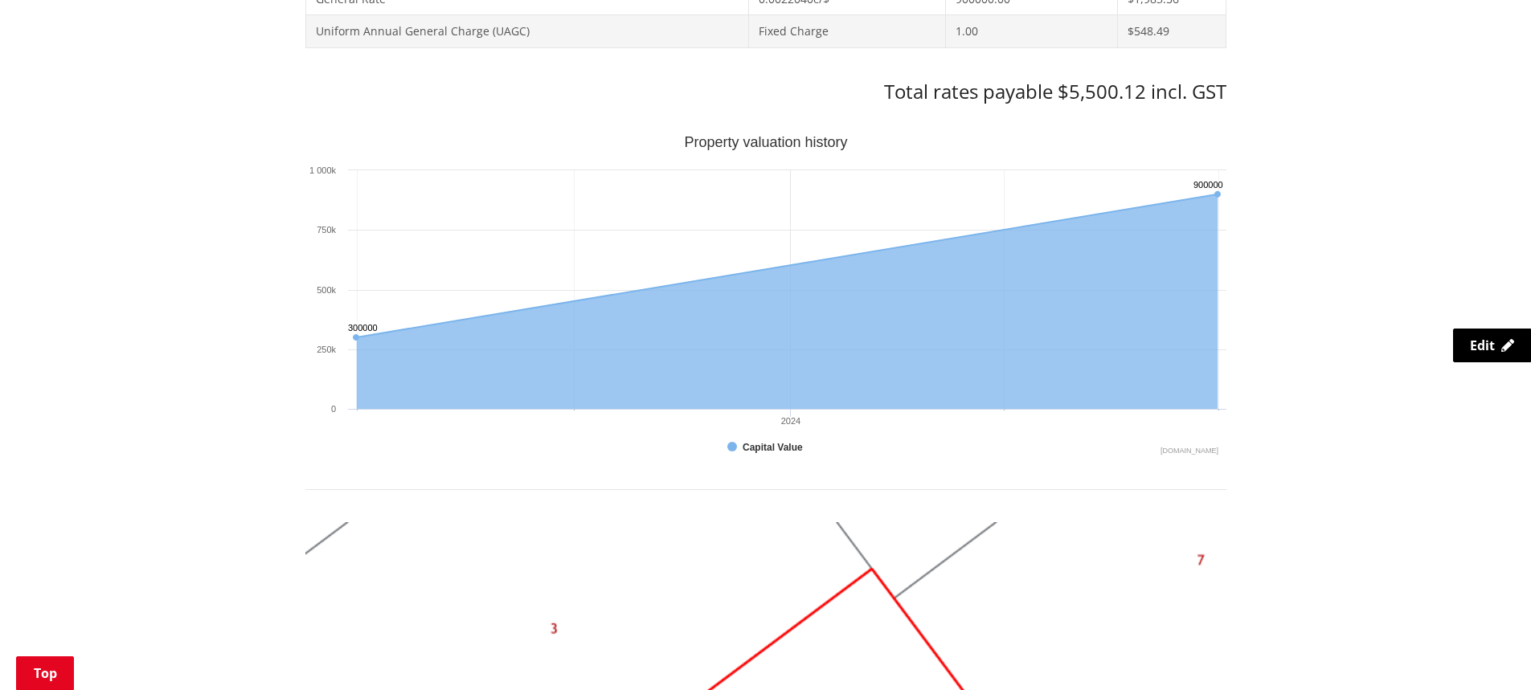
click at [1299, 215] on div "Home Services and facilities Rates Rates Information Database Rates Information…" at bounding box center [765, 306] width 1531 height 2220
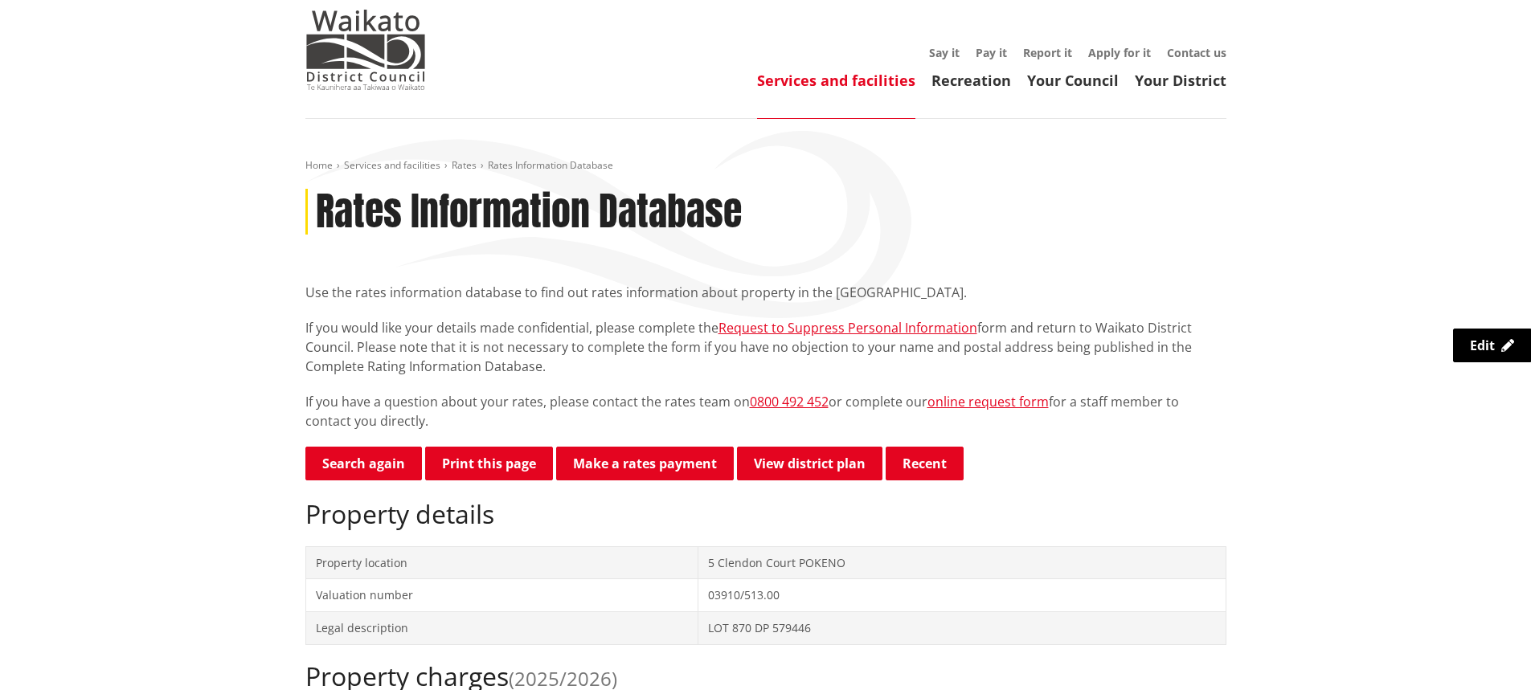
scroll to position [0, 0]
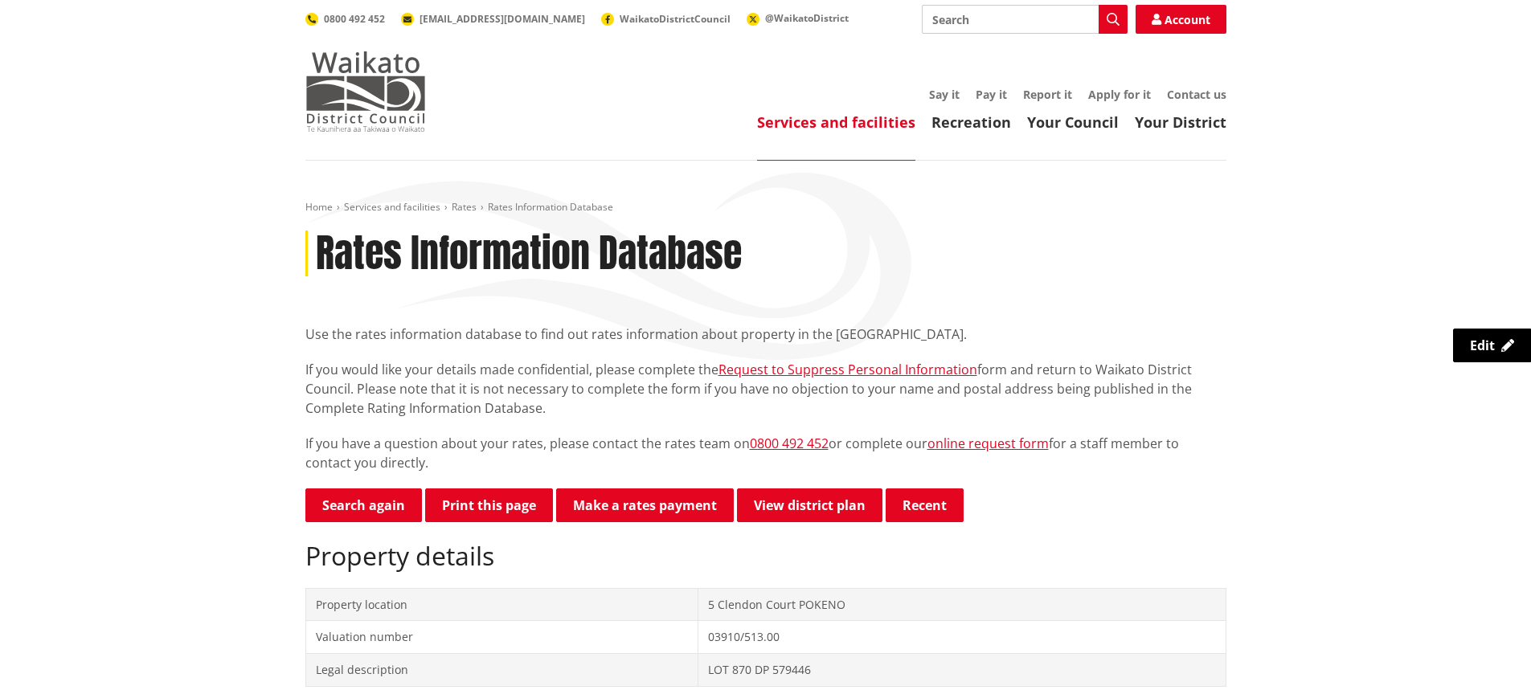
click at [401, 98] on img at bounding box center [365, 91] width 121 height 80
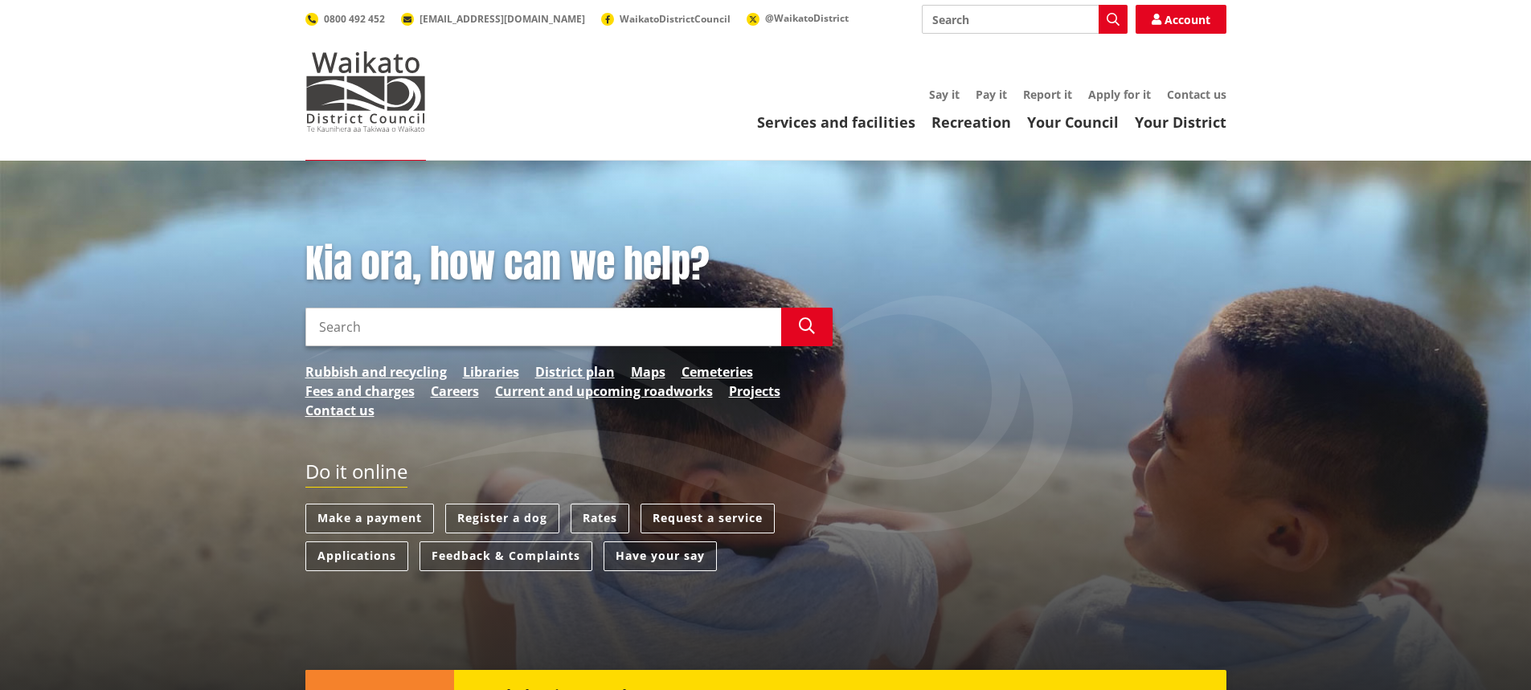
click at [349, 331] on input "Search" at bounding box center [543, 327] width 476 height 39
click at [398, 333] on input "Search" at bounding box center [543, 327] width 476 height 39
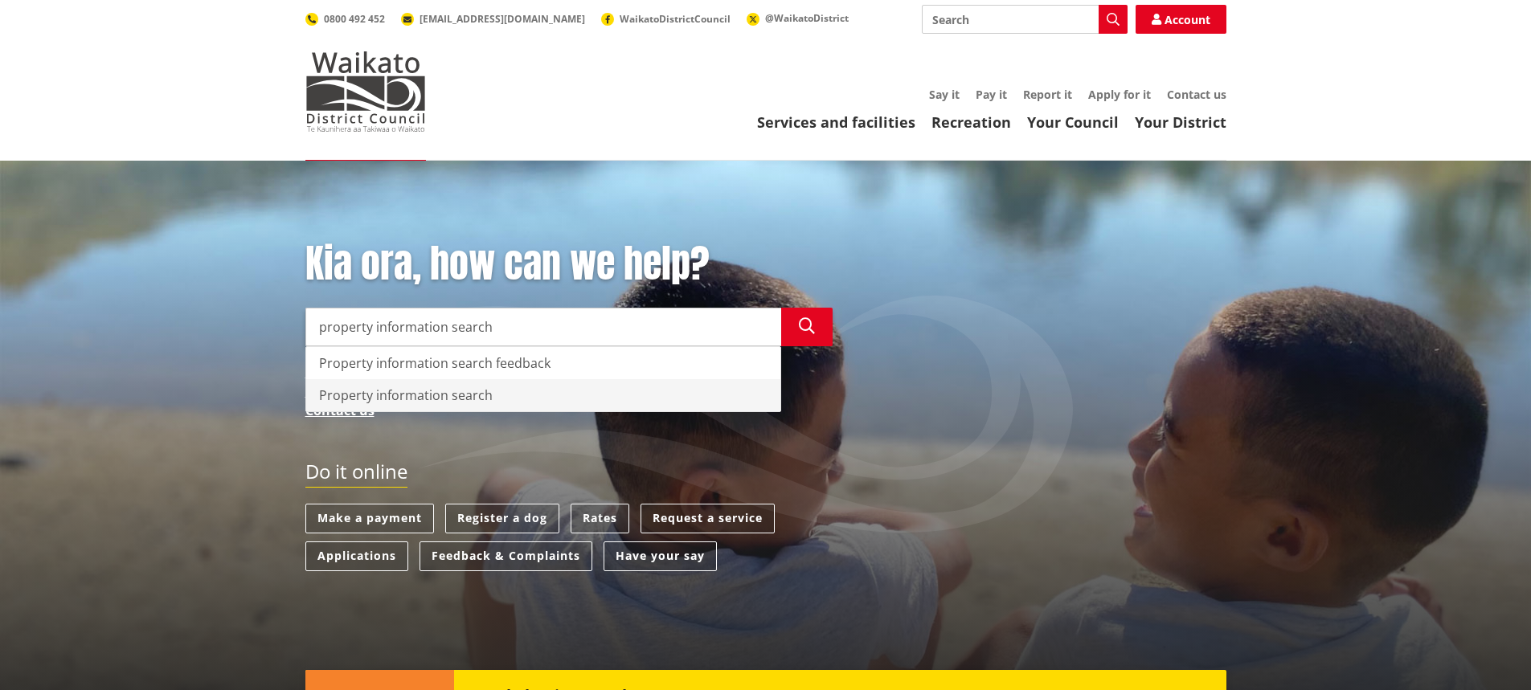
click at [460, 397] on div "Property information search" at bounding box center [543, 395] width 474 height 32
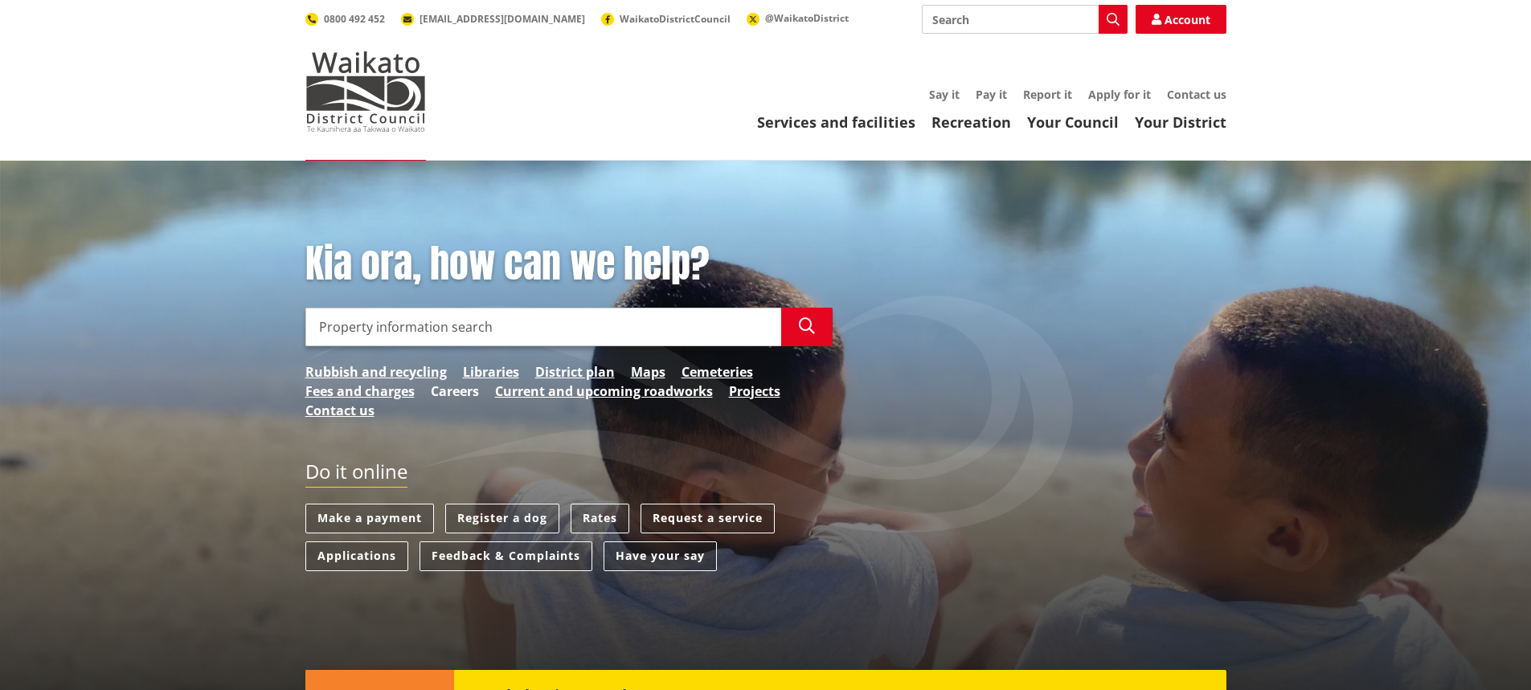
type input "Property information search"
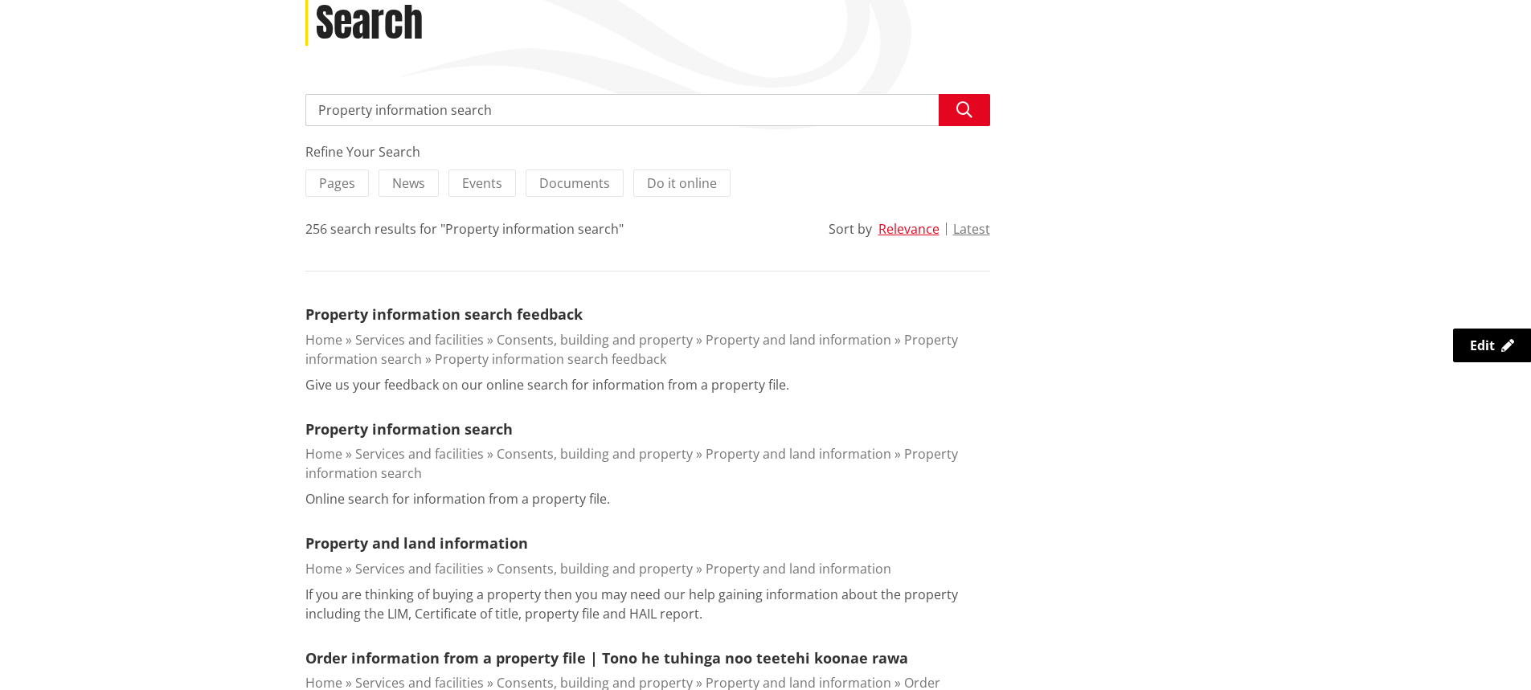
scroll to position [241, 0]
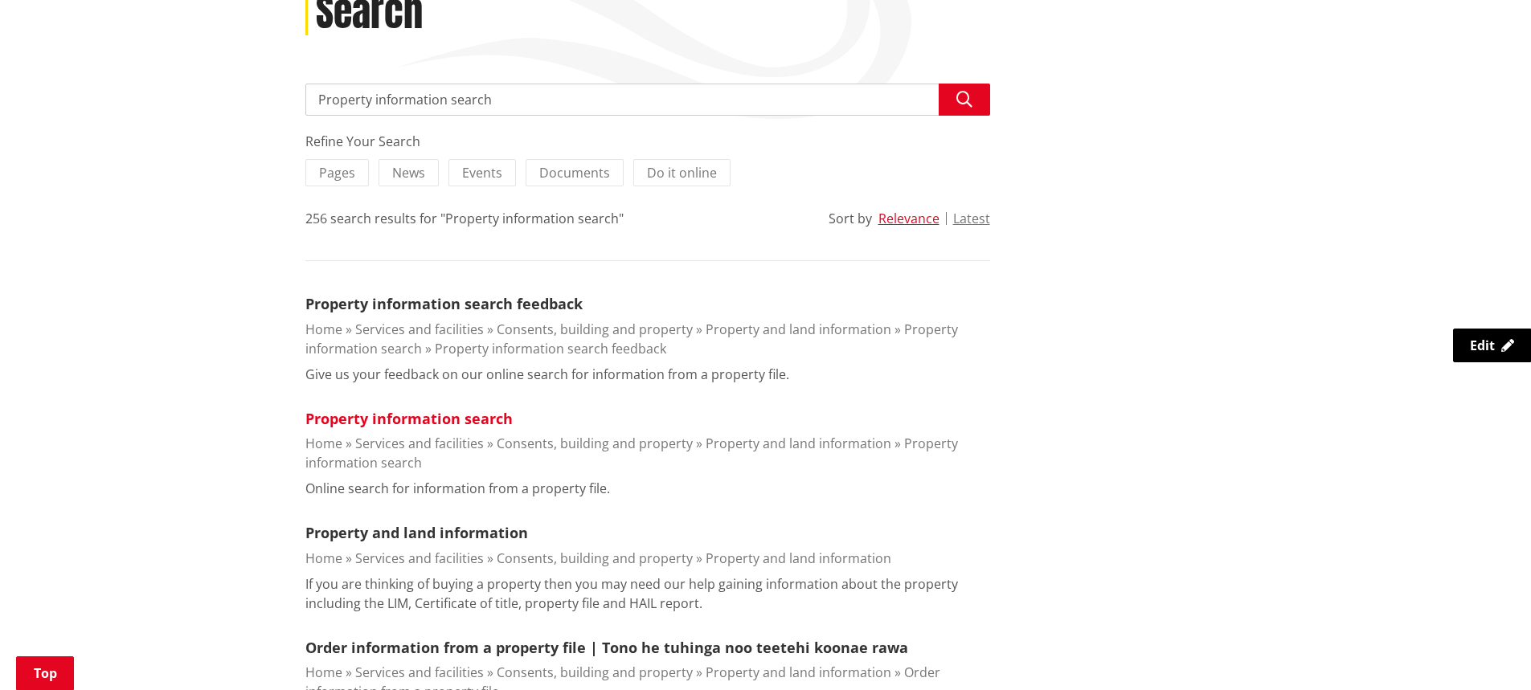
click at [477, 424] on link "Property information search" at bounding box center [408, 418] width 207 height 19
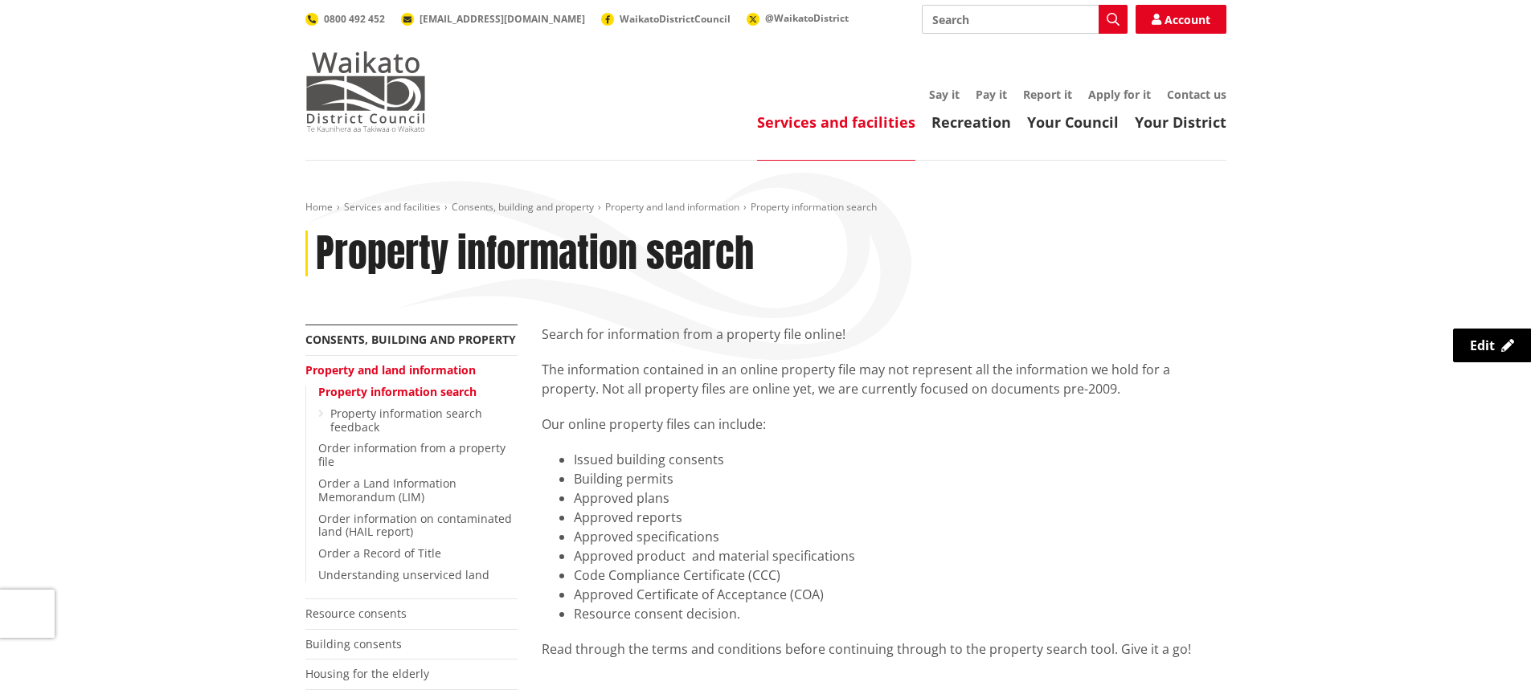
click at [423, 80] on img at bounding box center [365, 91] width 121 height 80
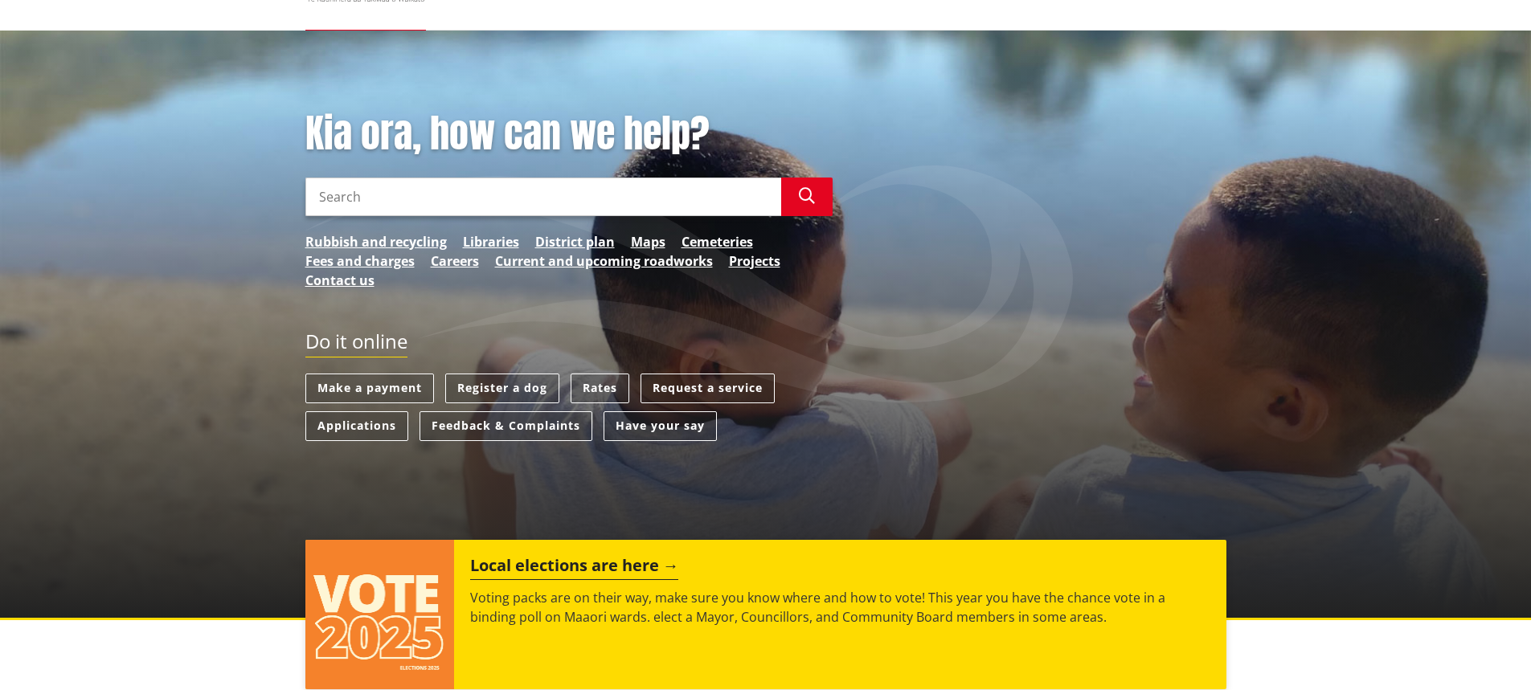
scroll to position [241, 0]
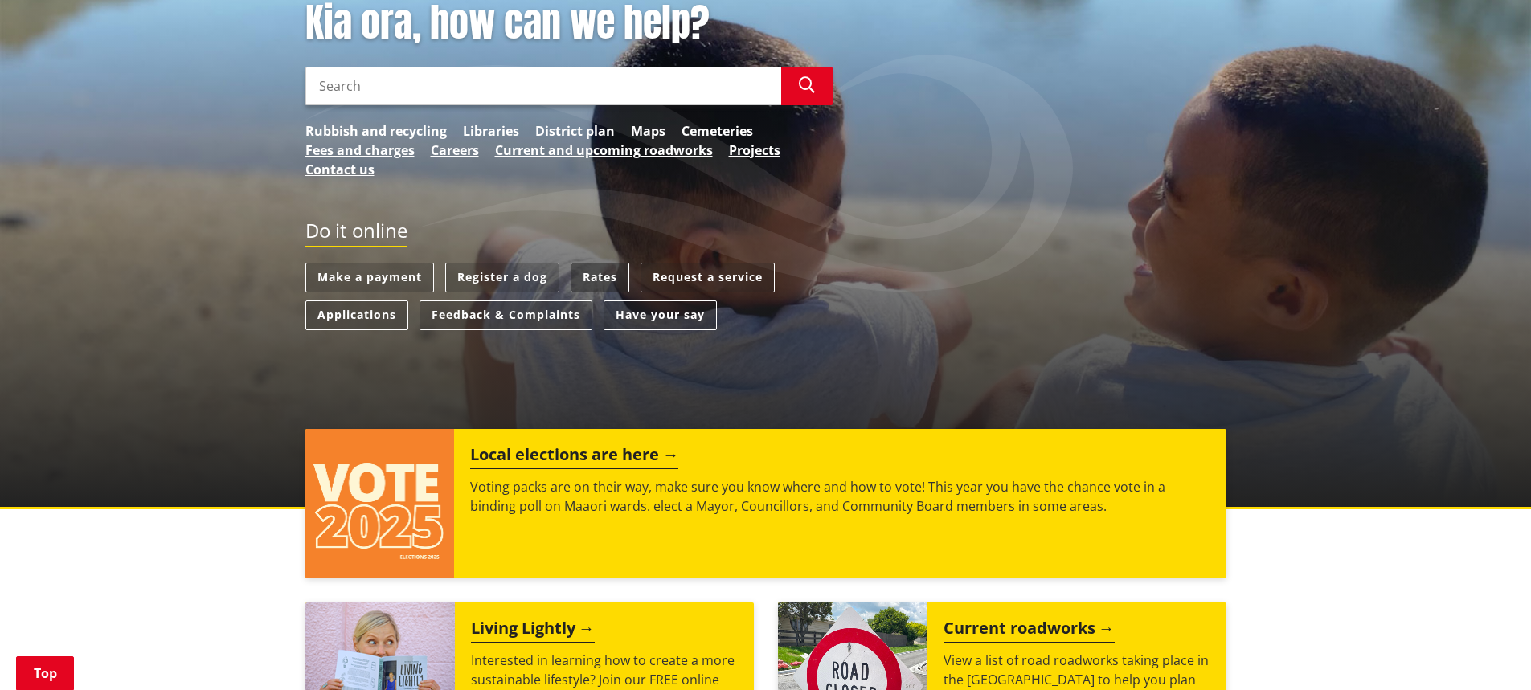
click at [612, 283] on link "Rates" at bounding box center [600, 278] width 59 height 30
